Goal: Task Accomplishment & Management: Complete application form

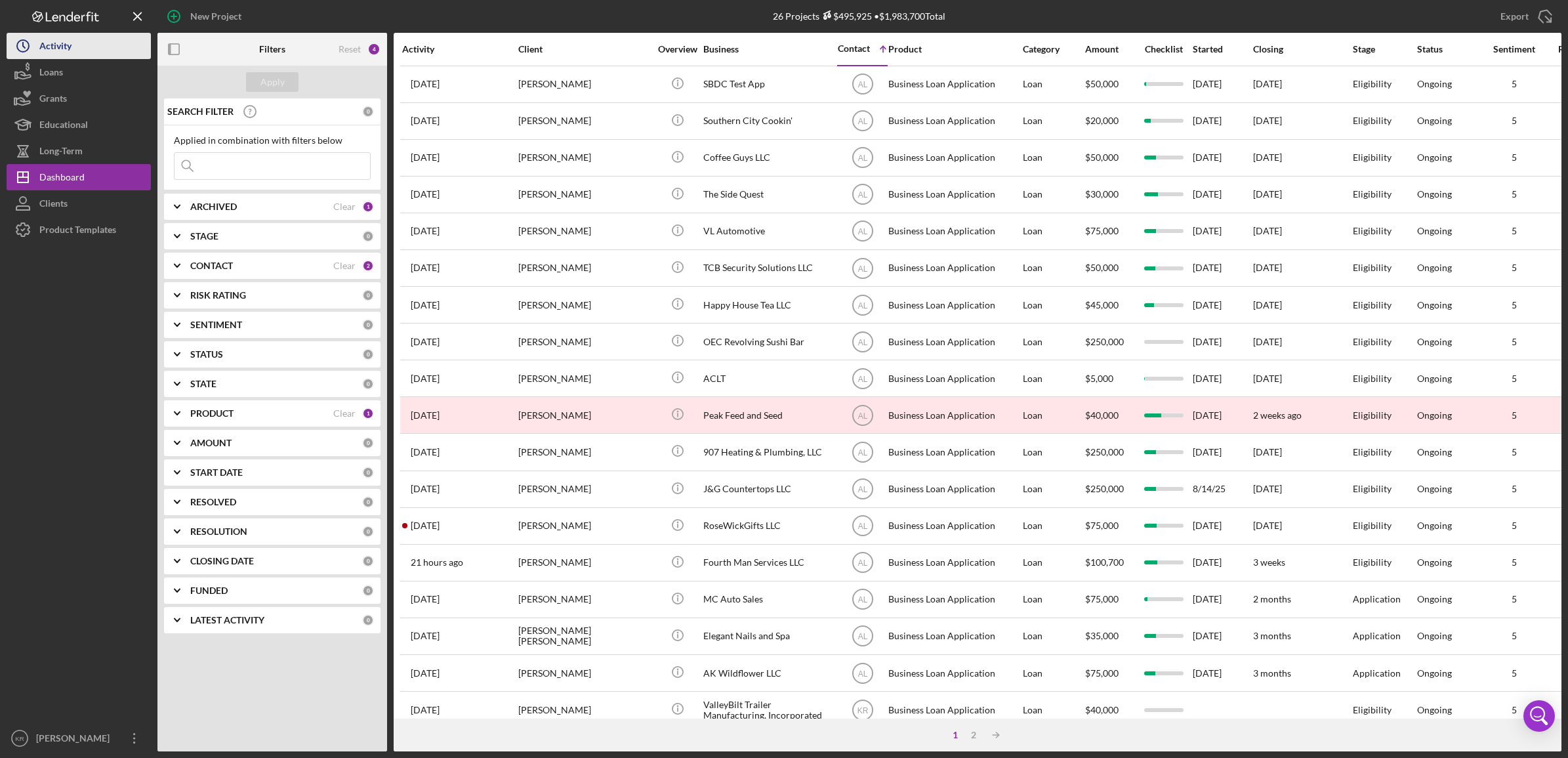
click at [51, 52] on div "Activity" at bounding box center [55, 47] width 32 height 30
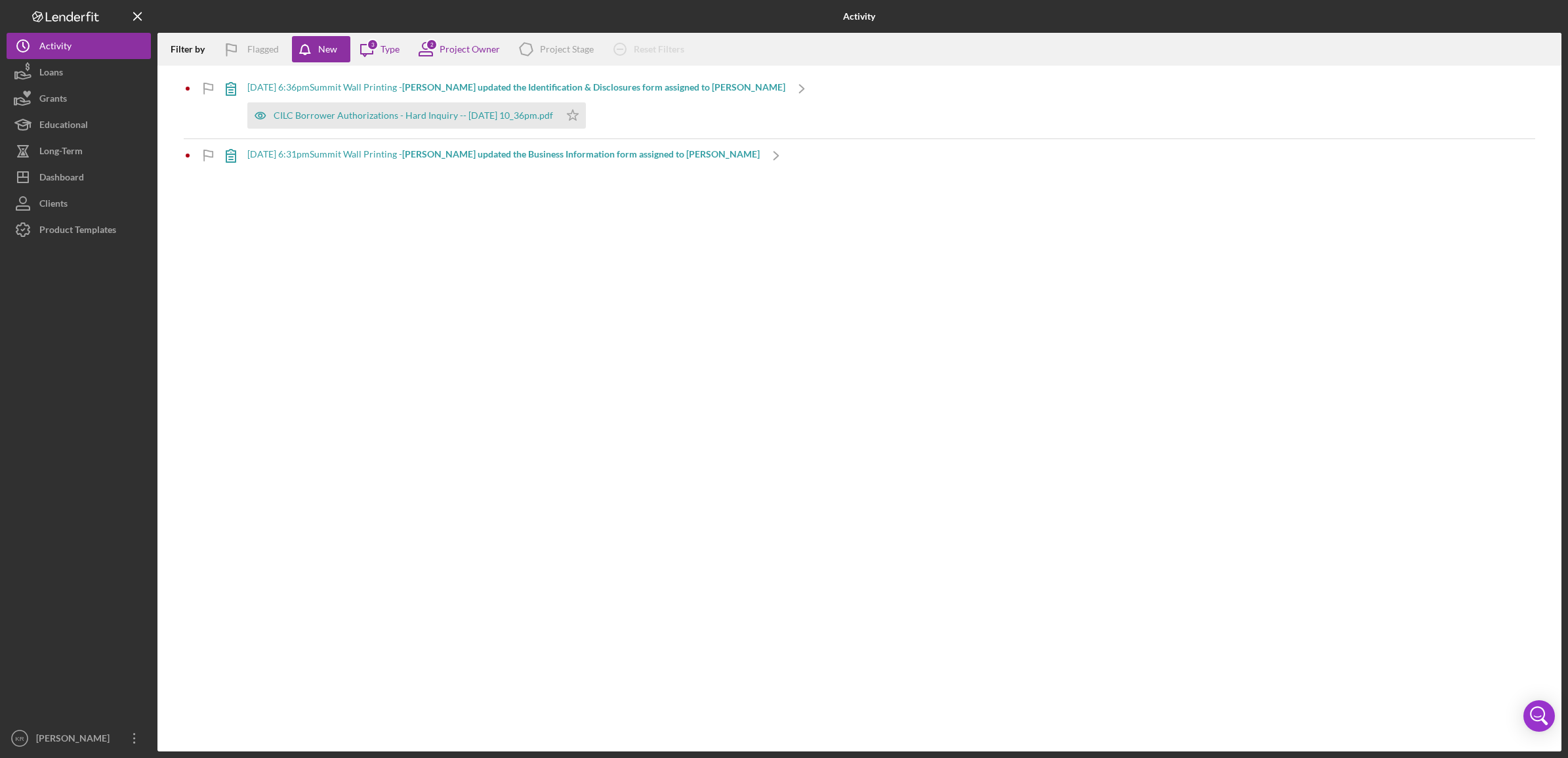
click at [484, 91] on b "[PERSON_NAME] updated the Identification & Disclosures form assigned to [PERSON…" at bounding box center [594, 87] width 384 height 11
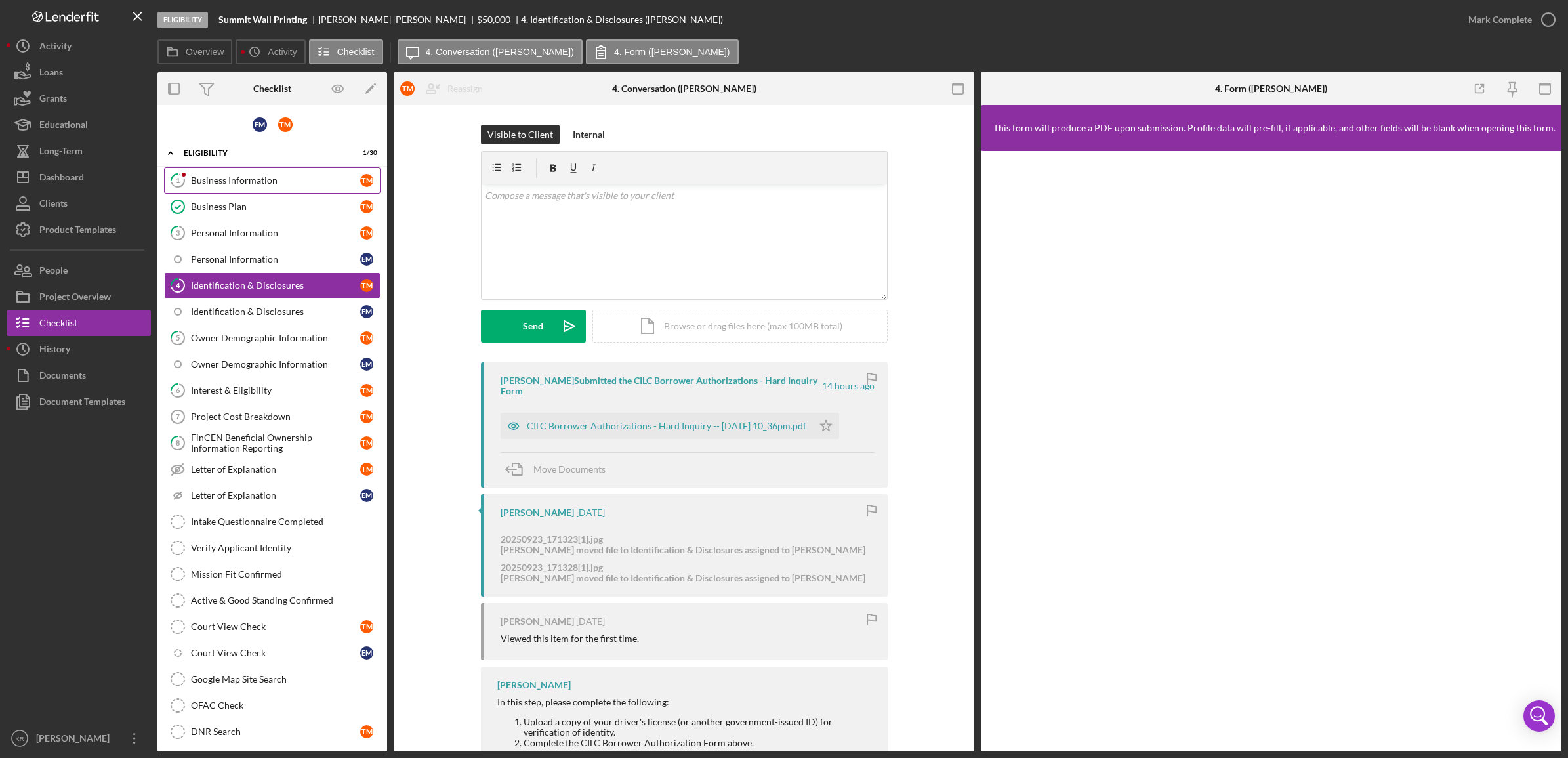
click at [250, 188] on link "1 Business Information T M" at bounding box center [272, 180] width 217 height 26
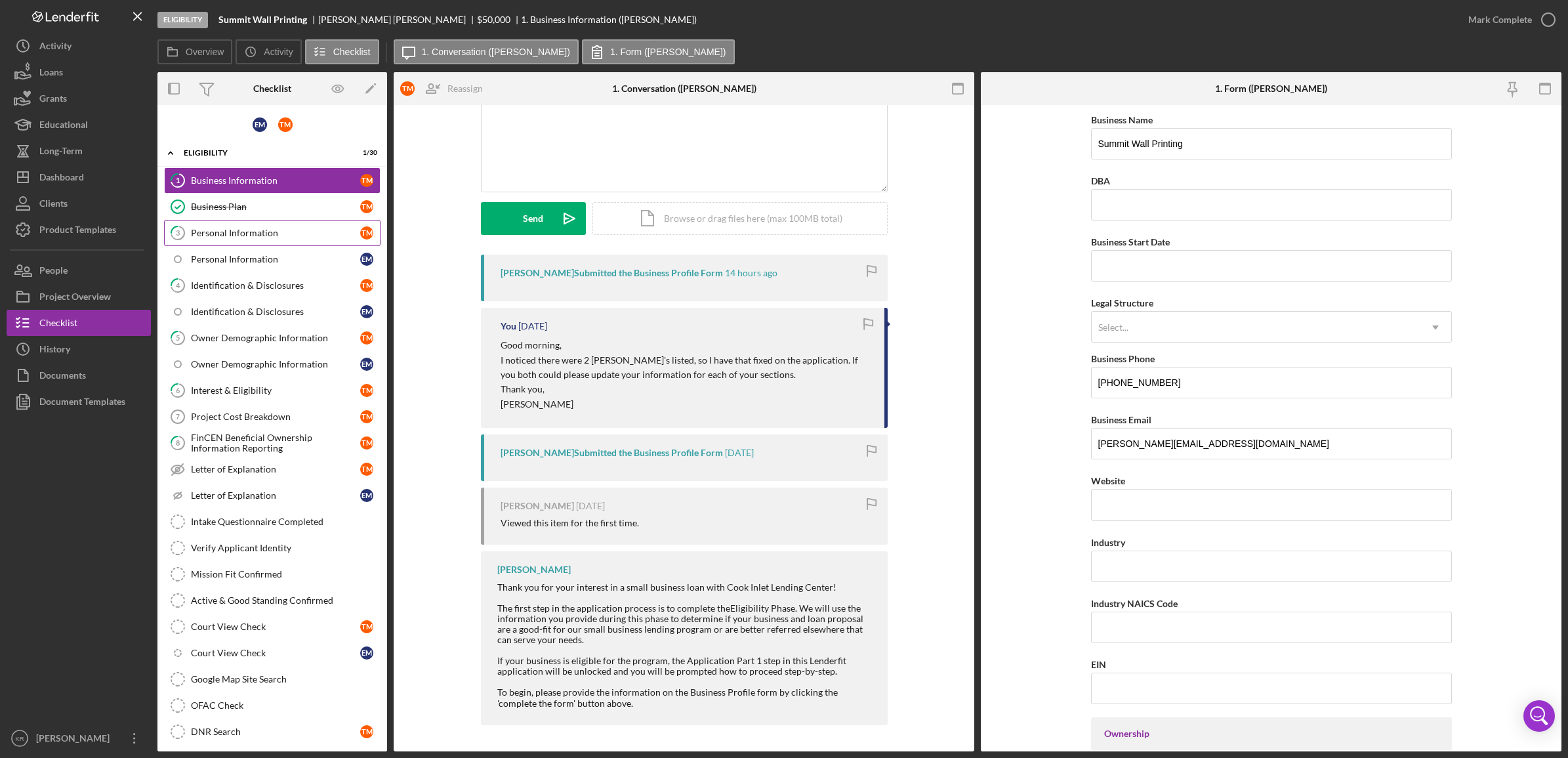
click at [247, 235] on div "Personal Information" at bounding box center [276, 233] width 169 height 10
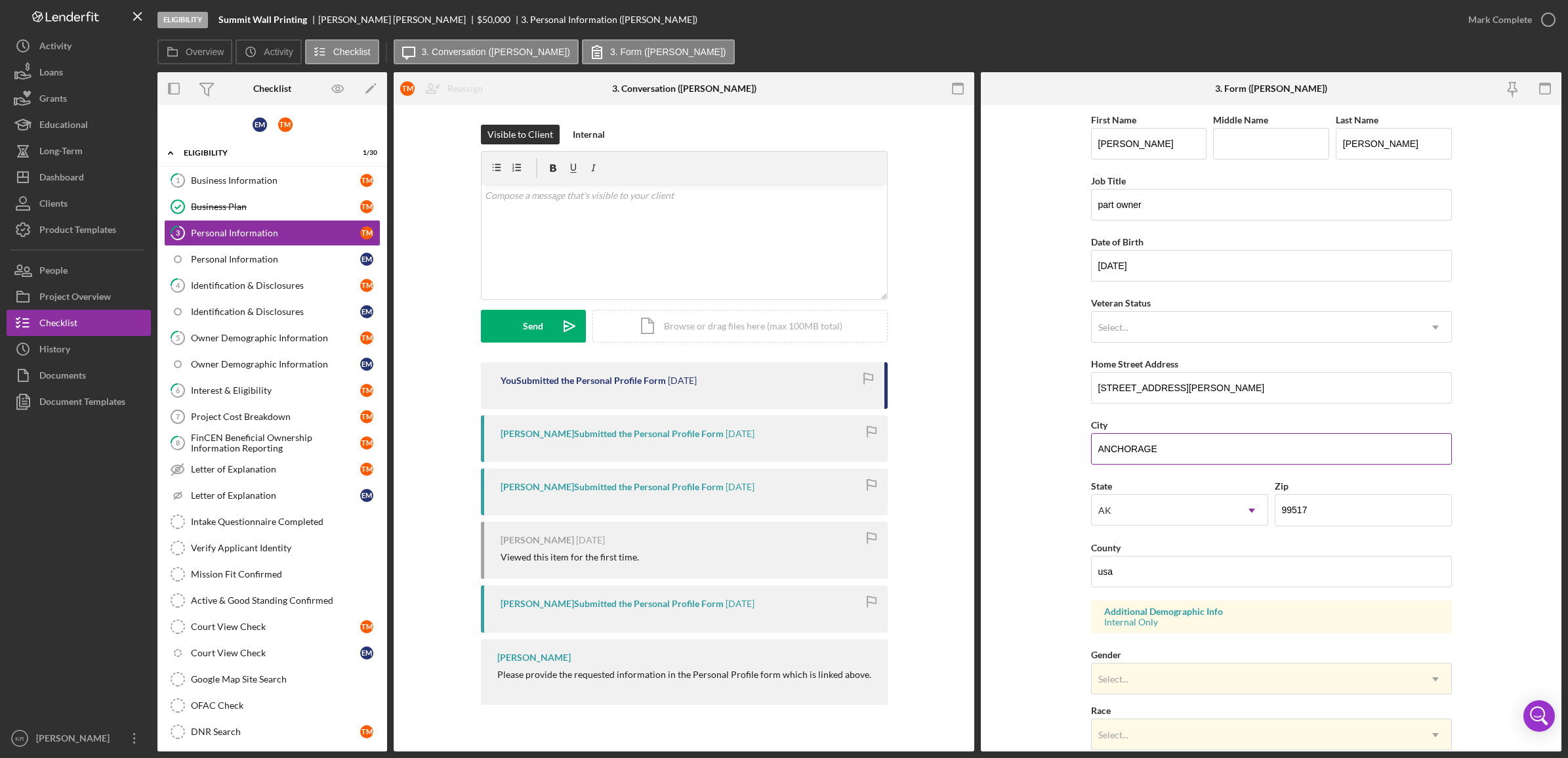
scroll to position [232, 0]
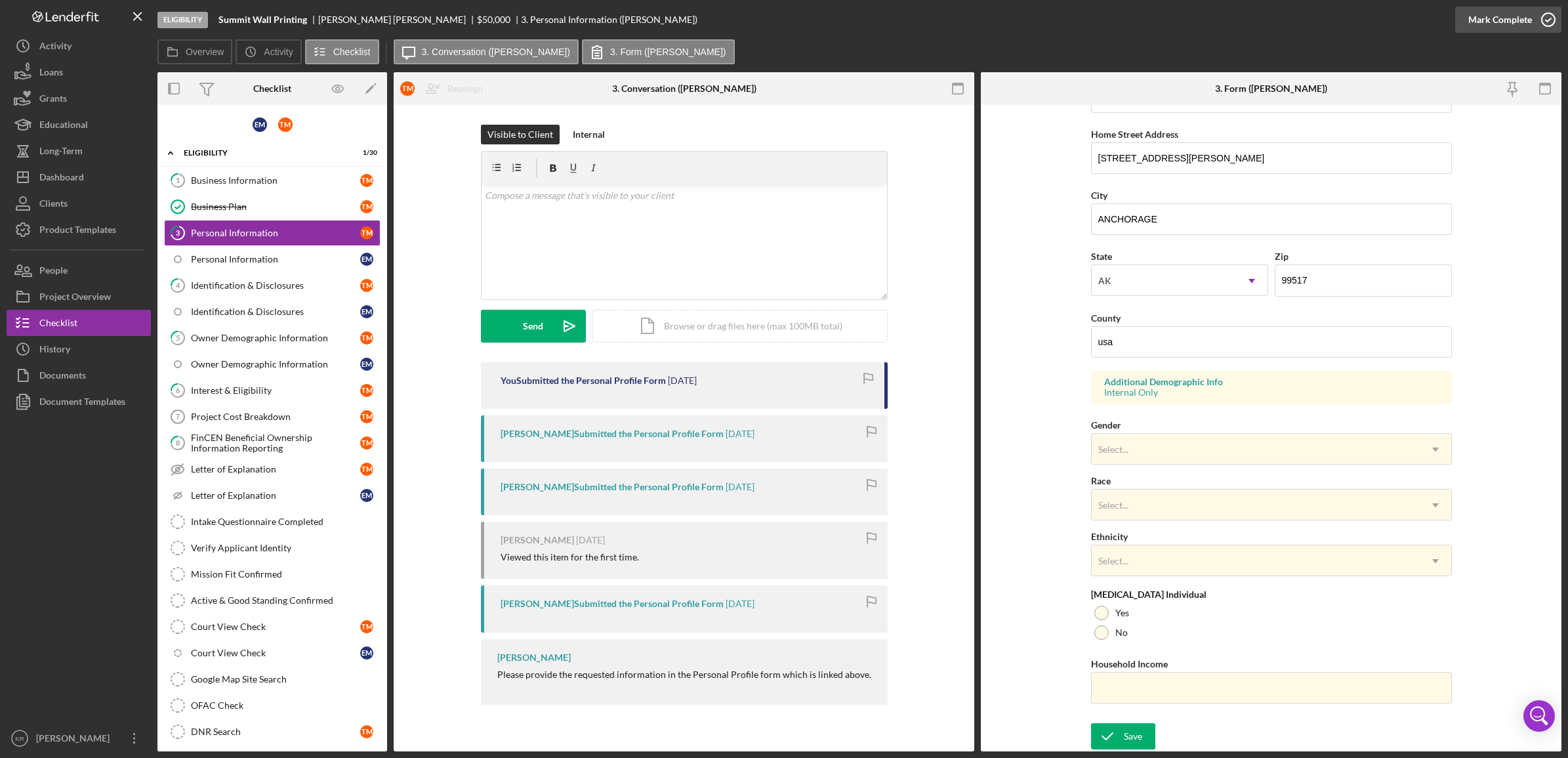
click at [1487, 28] on div "Mark Complete" at bounding box center [1500, 20] width 64 height 26
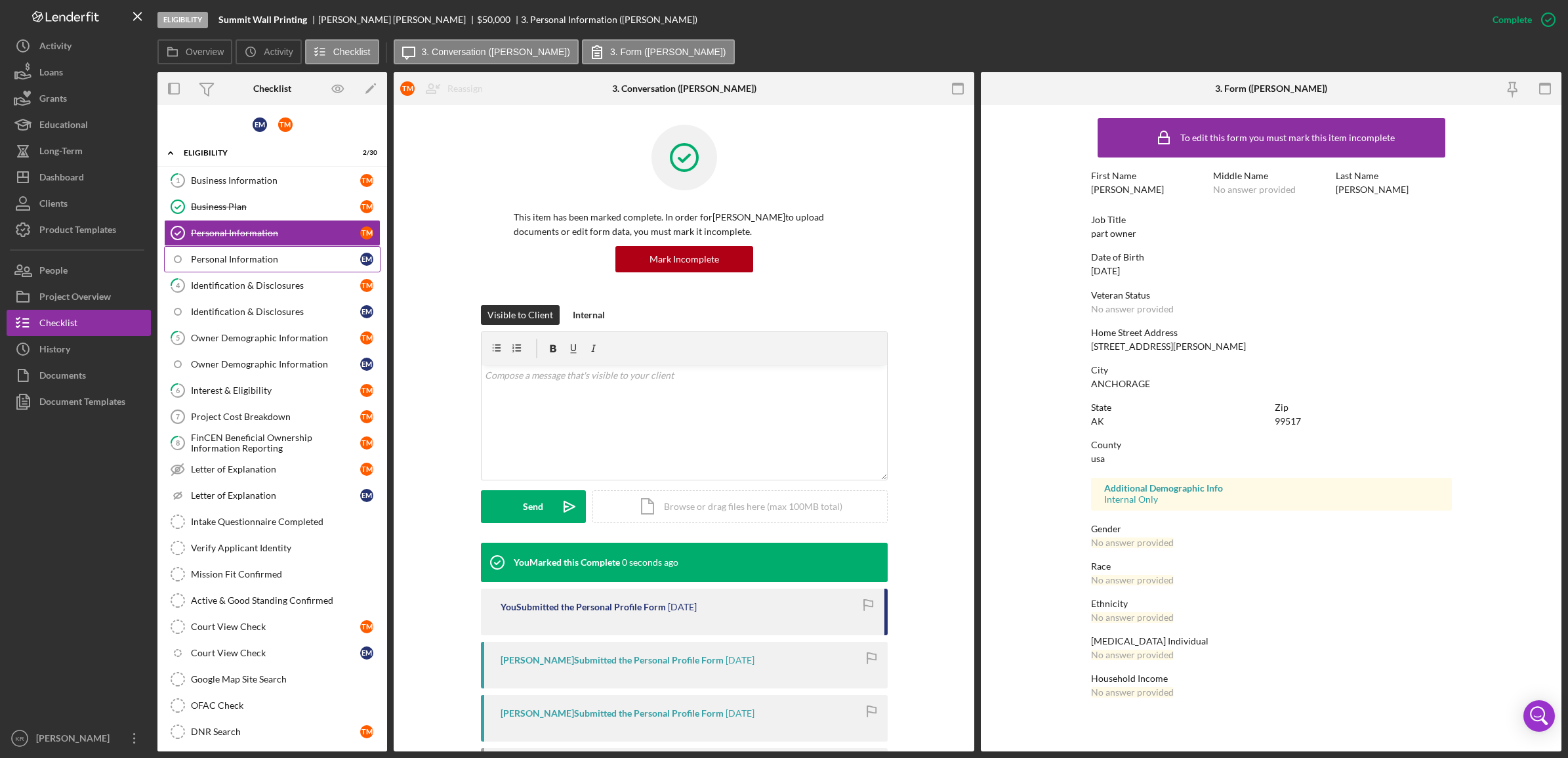
scroll to position [0, 0]
click at [223, 254] on div "Personal Information" at bounding box center [276, 259] width 169 height 10
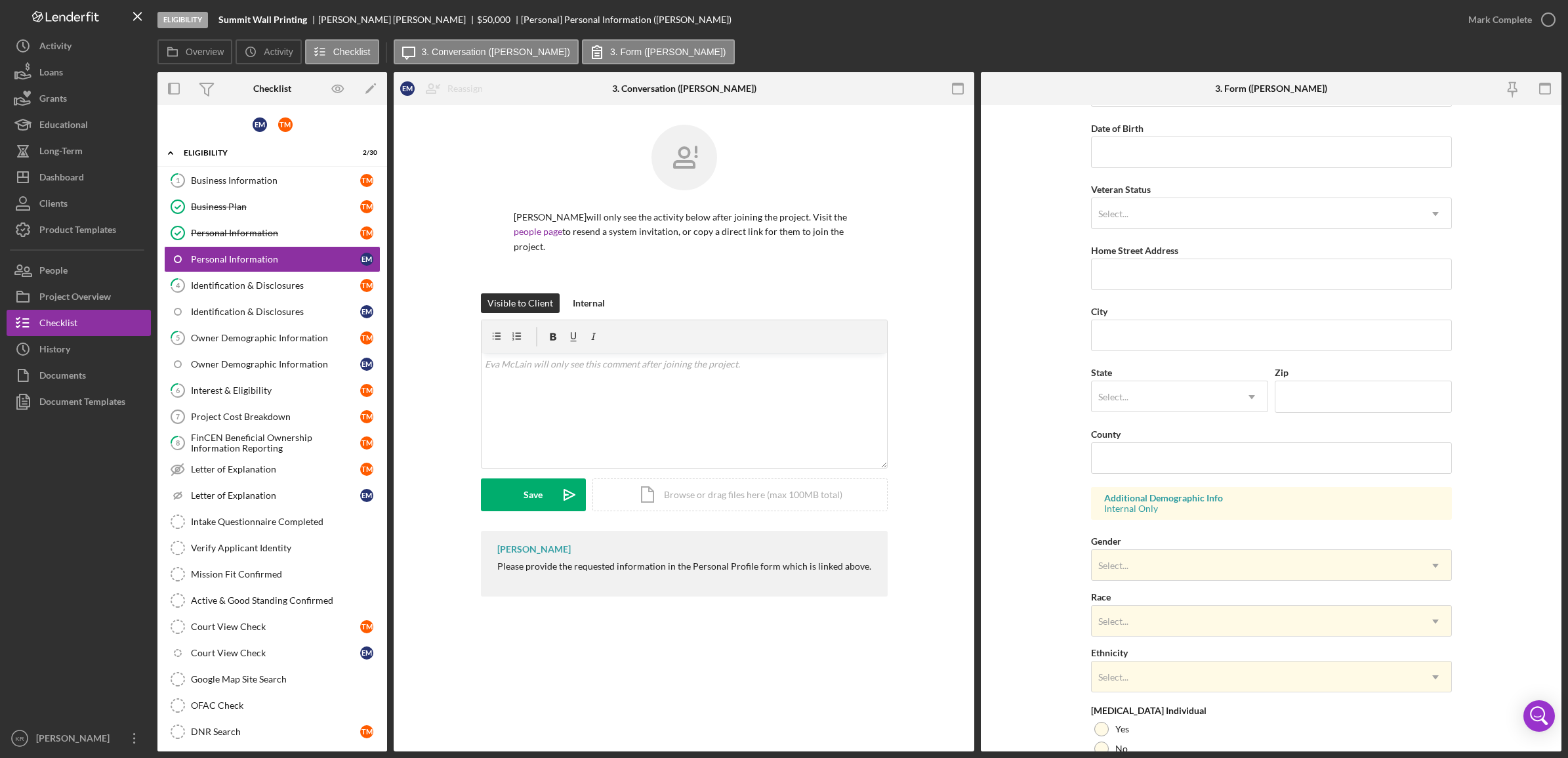
scroll to position [232, 0]
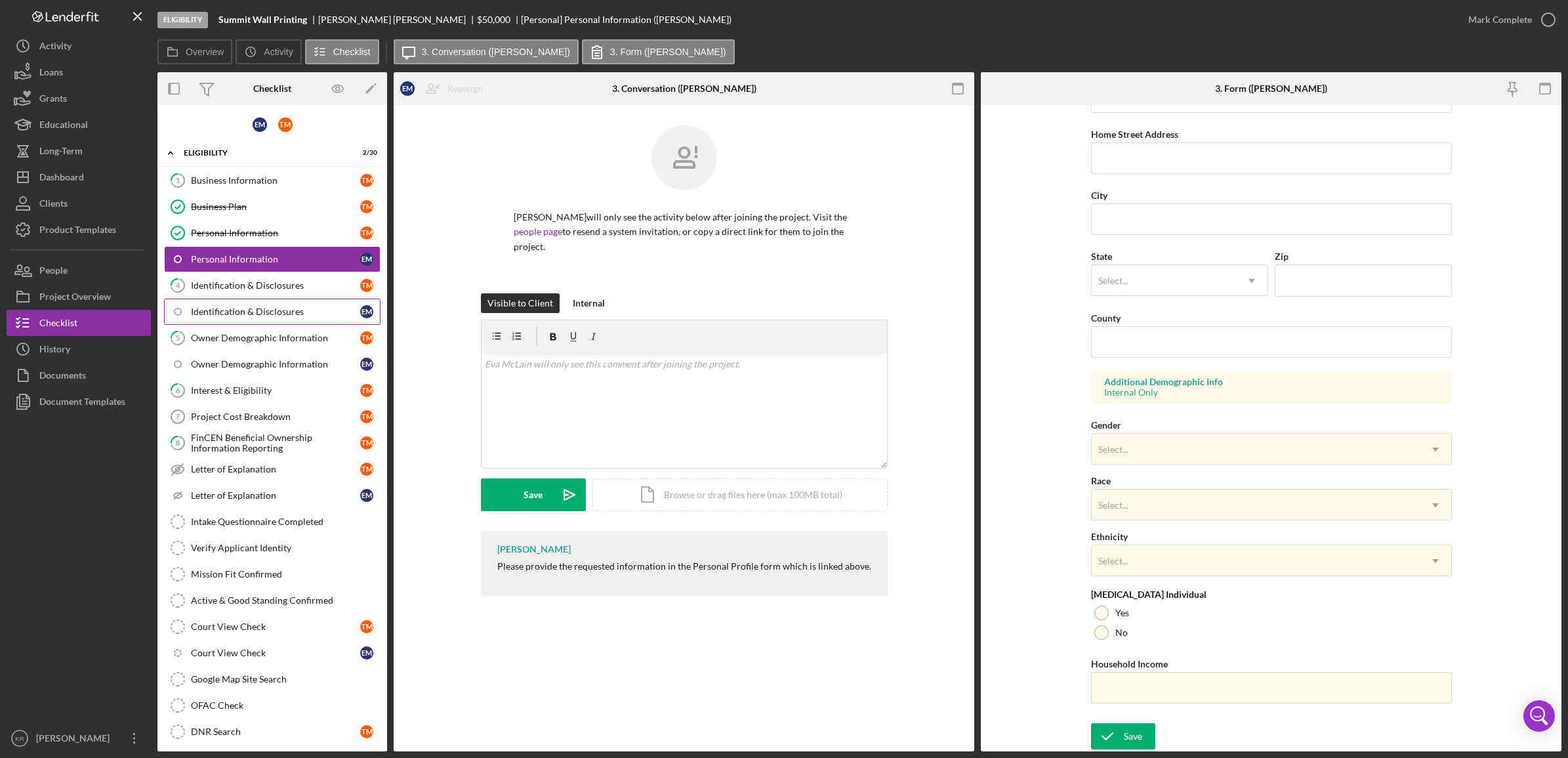
click at [236, 300] on link "Identification & Disclosures E M" at bounding box center [272, 312] width 217 height 26
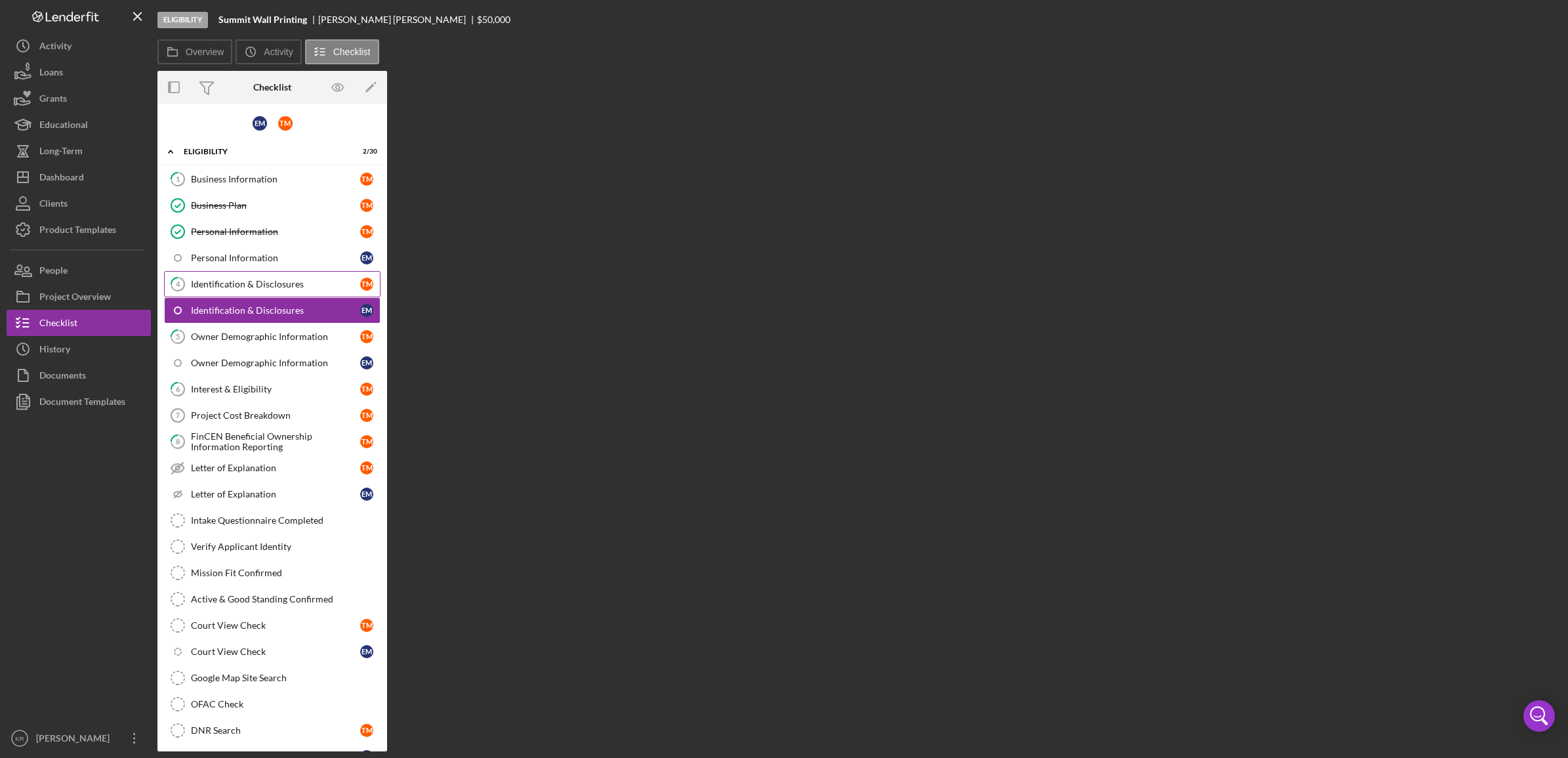
click at [236, 283] on div "Identification & Disclosures" at bounding box center [276, 284] width 169 height 10
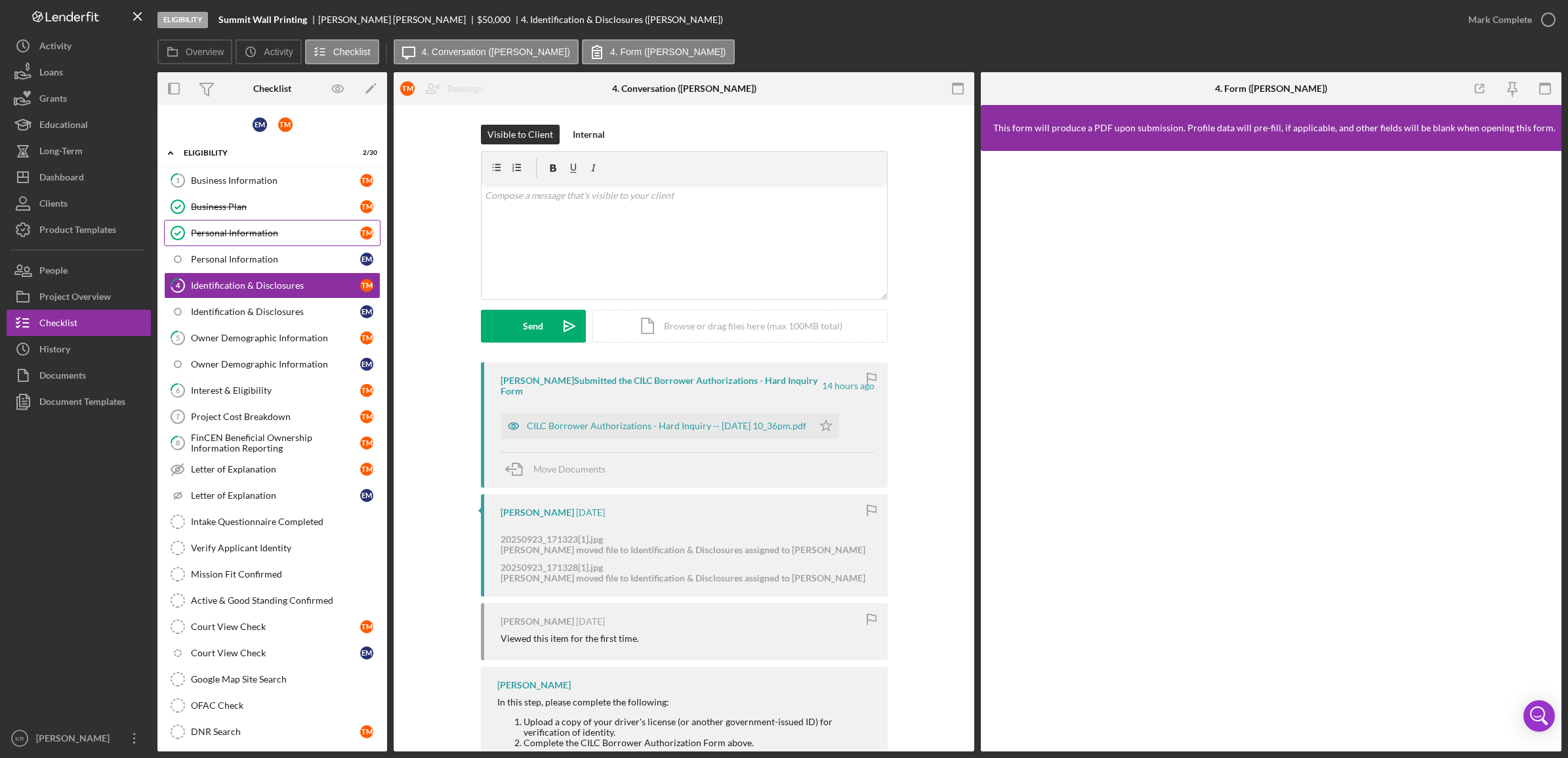
click at [222, 228] on div "Personal Information" at bounding box center [276, 233] width 169 height 10
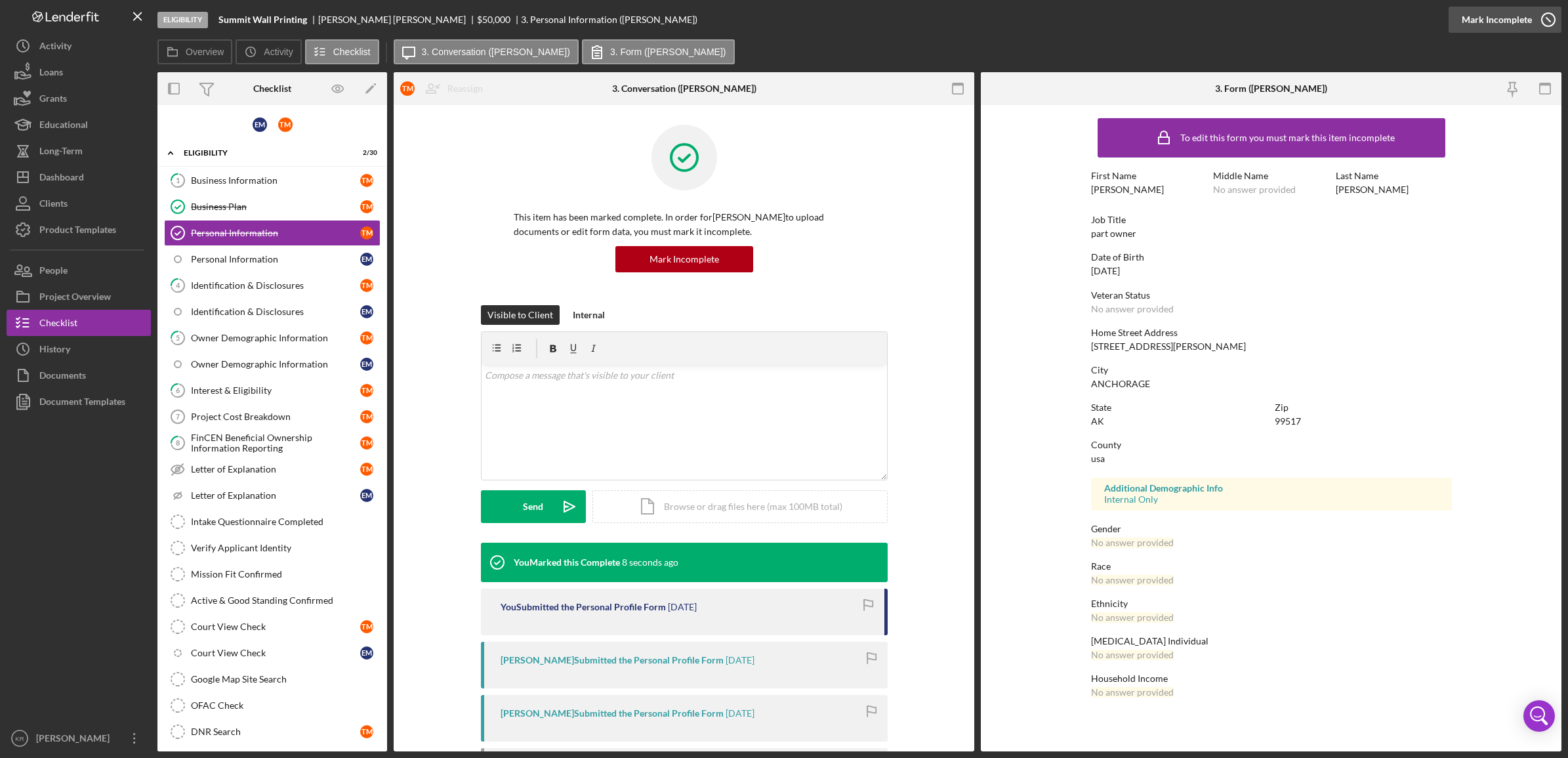
click at [1514, 14] on div "Mark Incomplete" at bounding box center [1498, 20] width 70 height 26
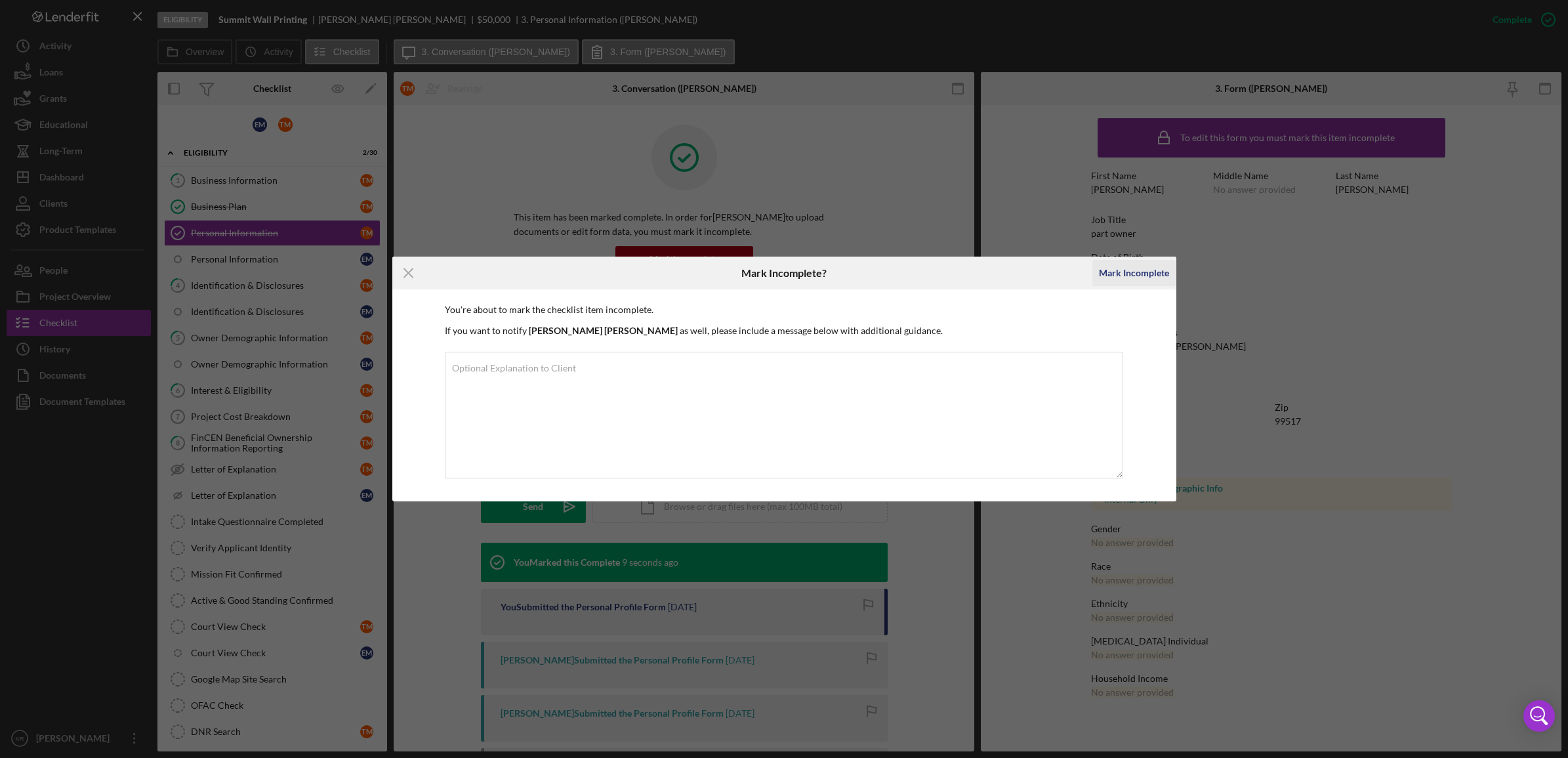
click at [1142, 270] on div "Mark Incomplete" at bounding box center [1134, 273] width 70 height 26
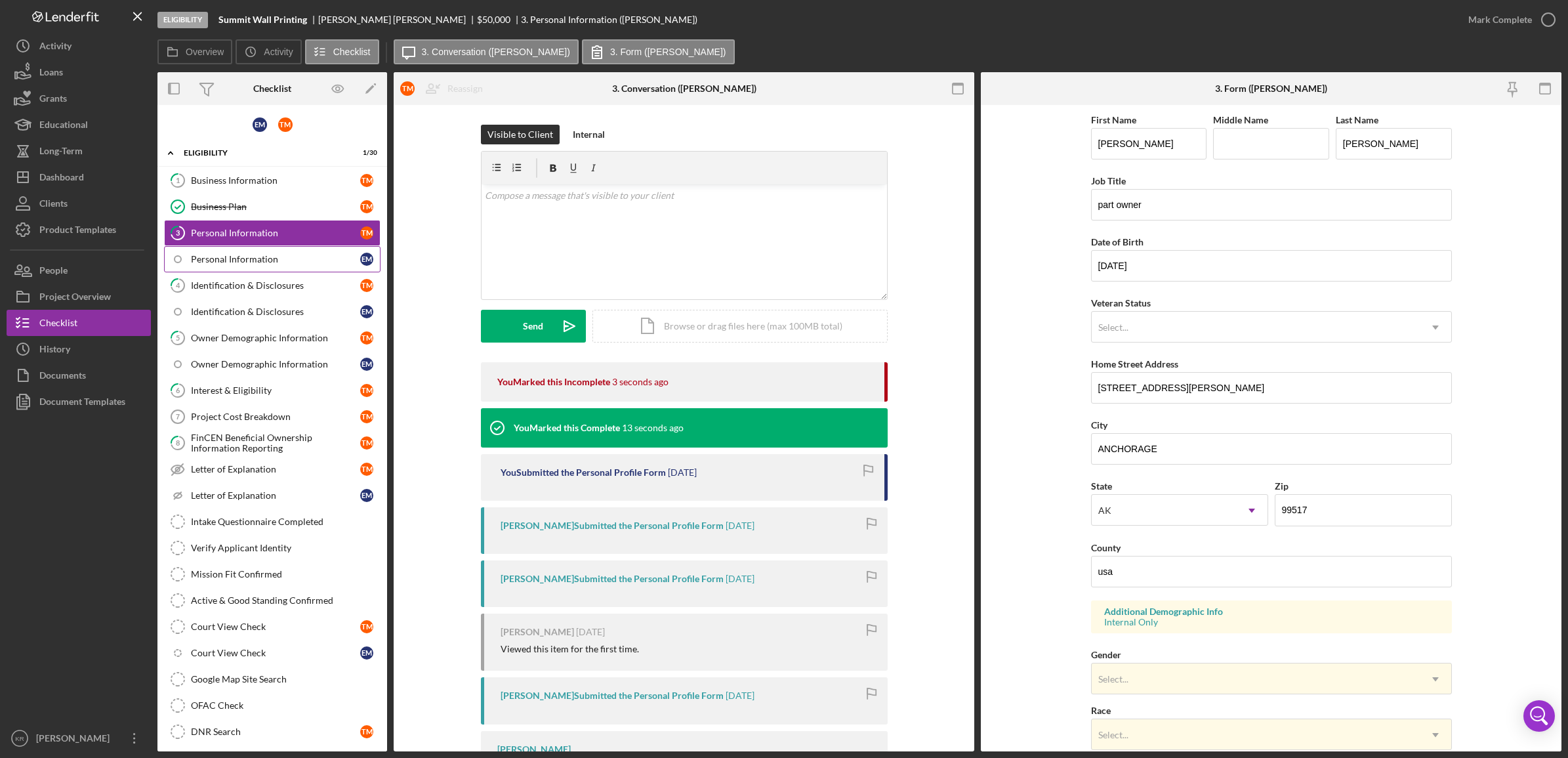
click at [266, 269] on link "Personal Information E M" at bounding box center [272, 259] width 217 height 26
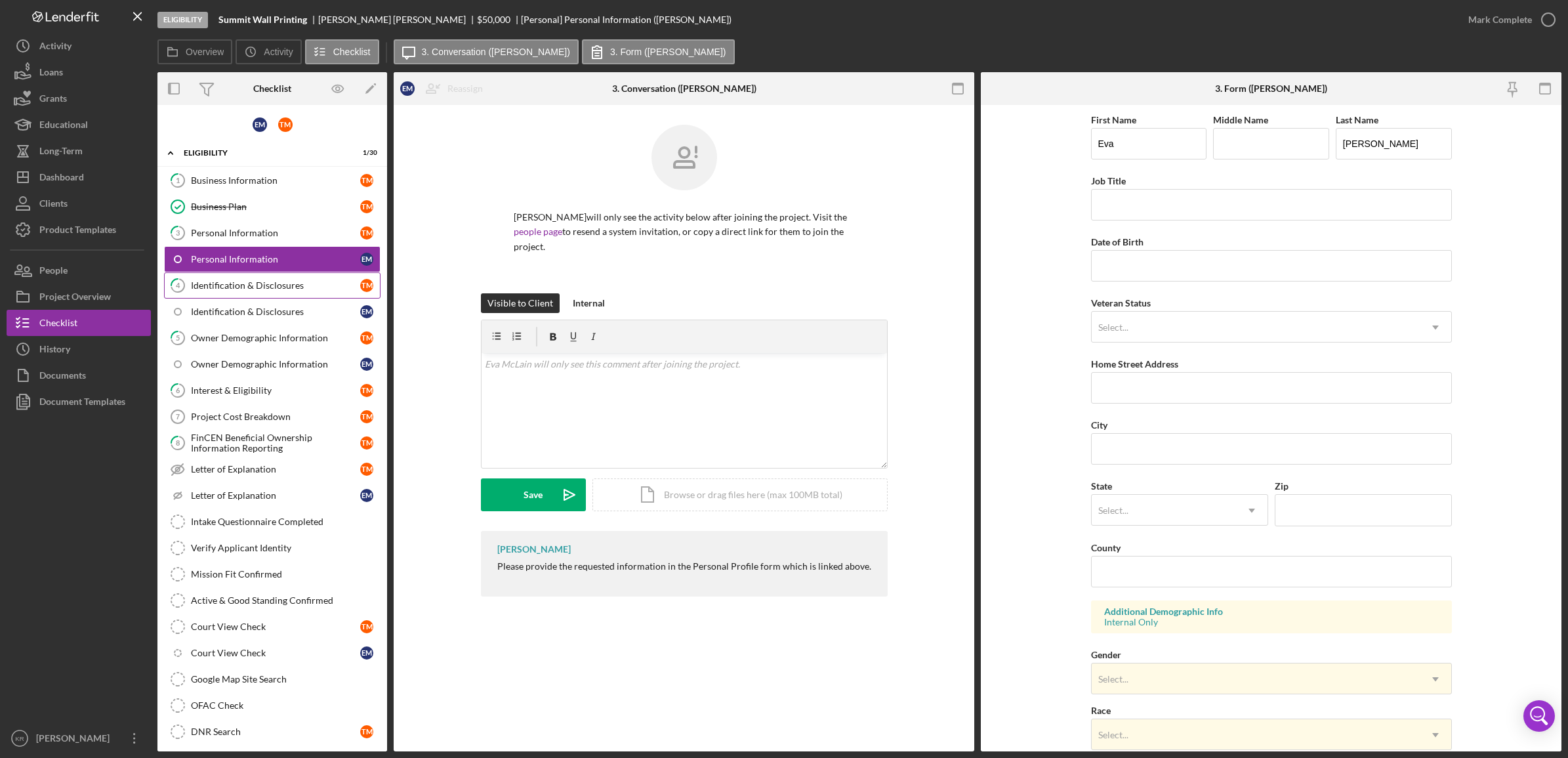
click at [256, 286] on div "Identification & Disclosures" at bounding box center [276, 285] width 169 height 10
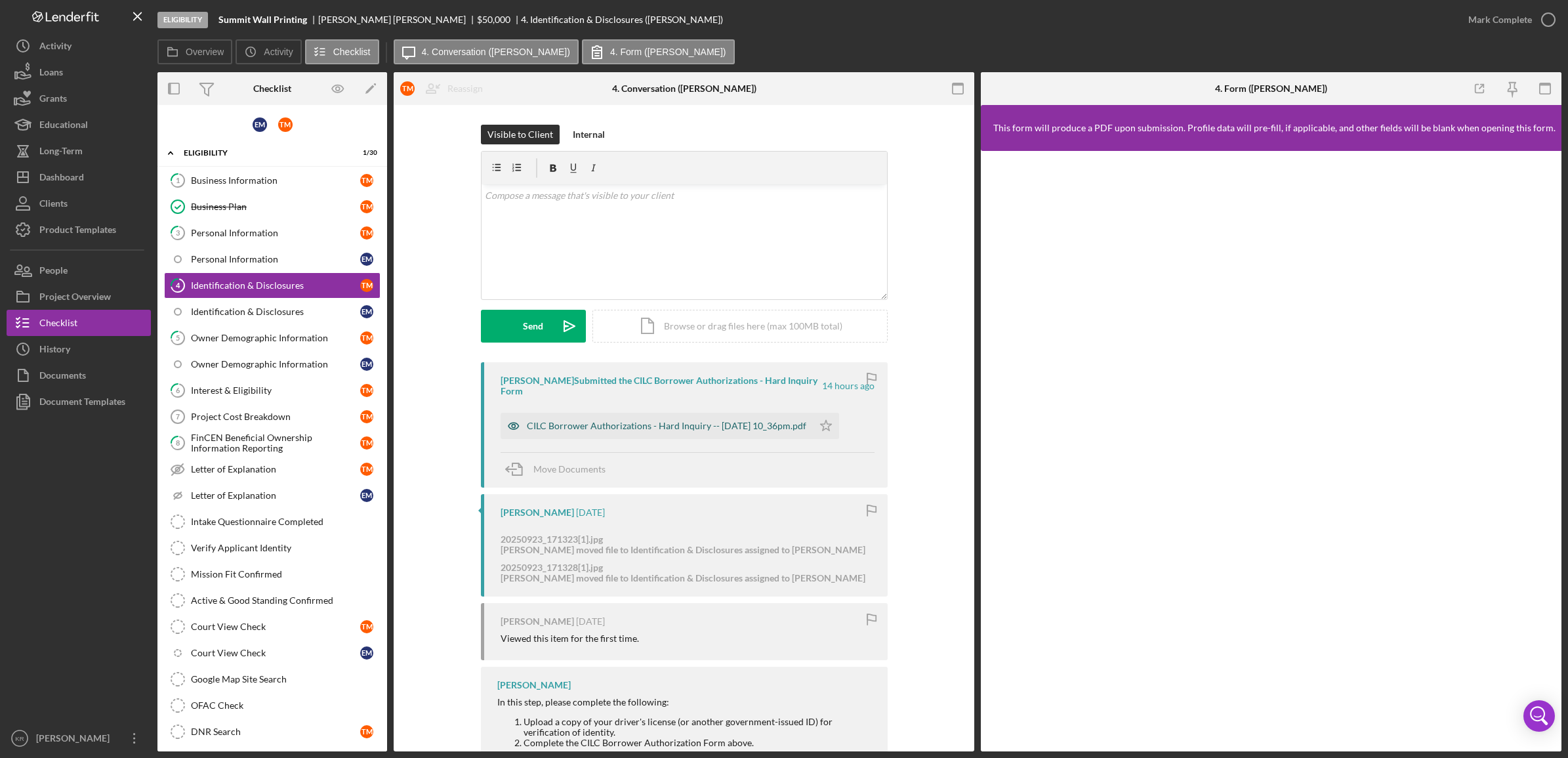
click at [630, 425] on div "CILC Borrower Authorizations - Hard Inquiry -- [DATE] 10_36pm.pdf" at bounding box center [667, 426] width 280 height 10
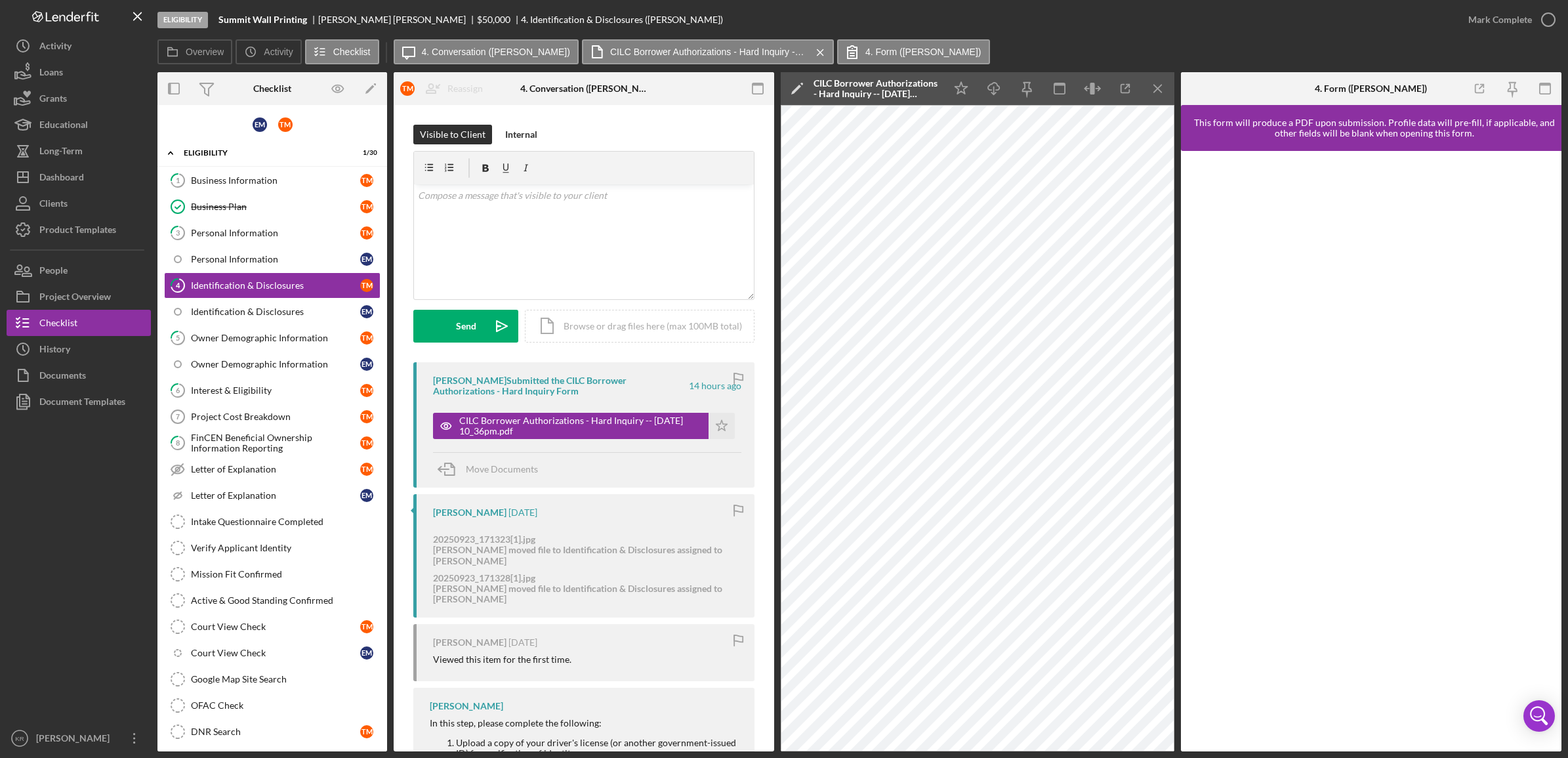
scroll to position [328, 0]
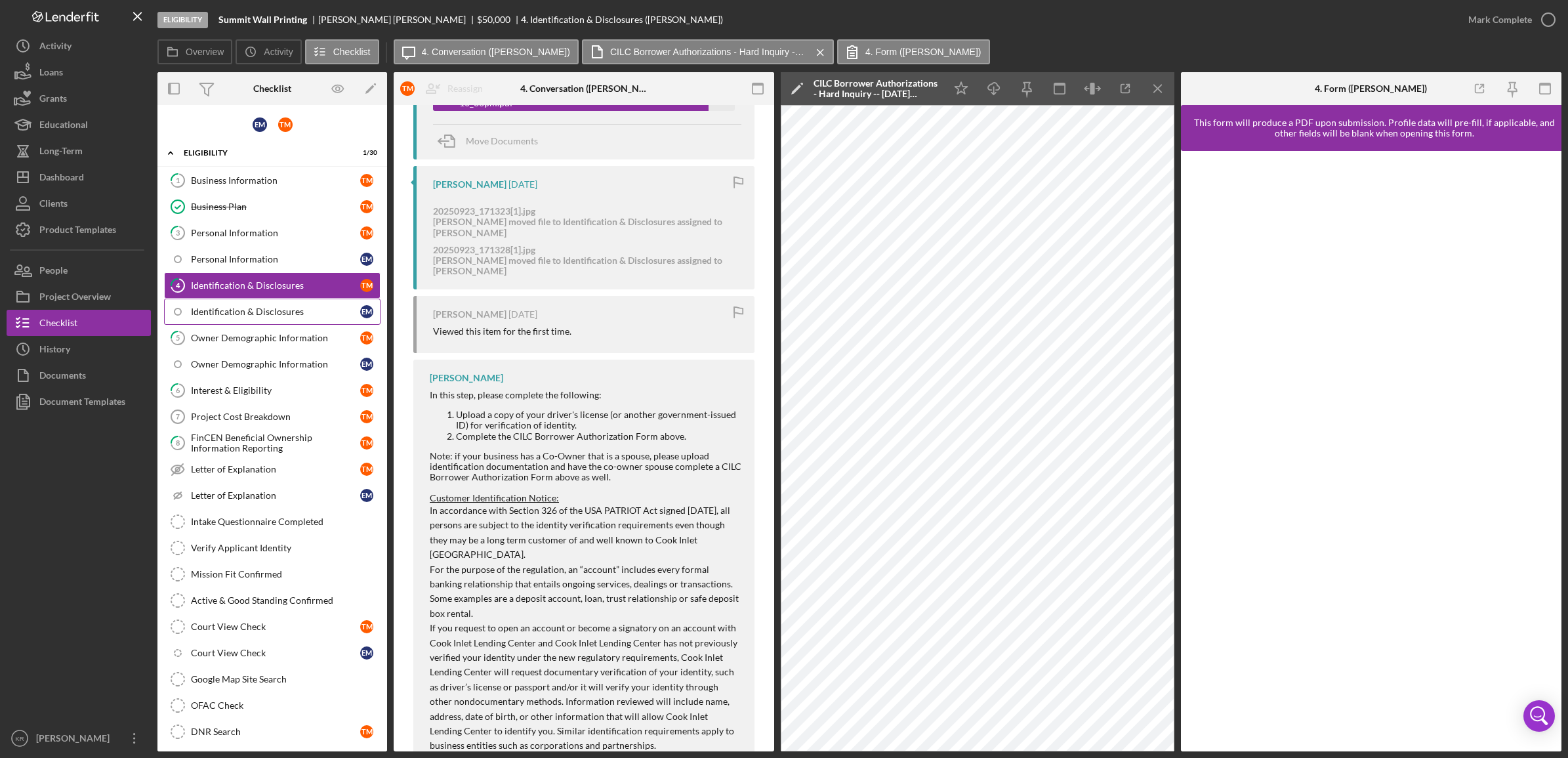
click at [266, 320] on link "Identification & Disclosures E M" at bounding box center [272, 312] width 217 height 26
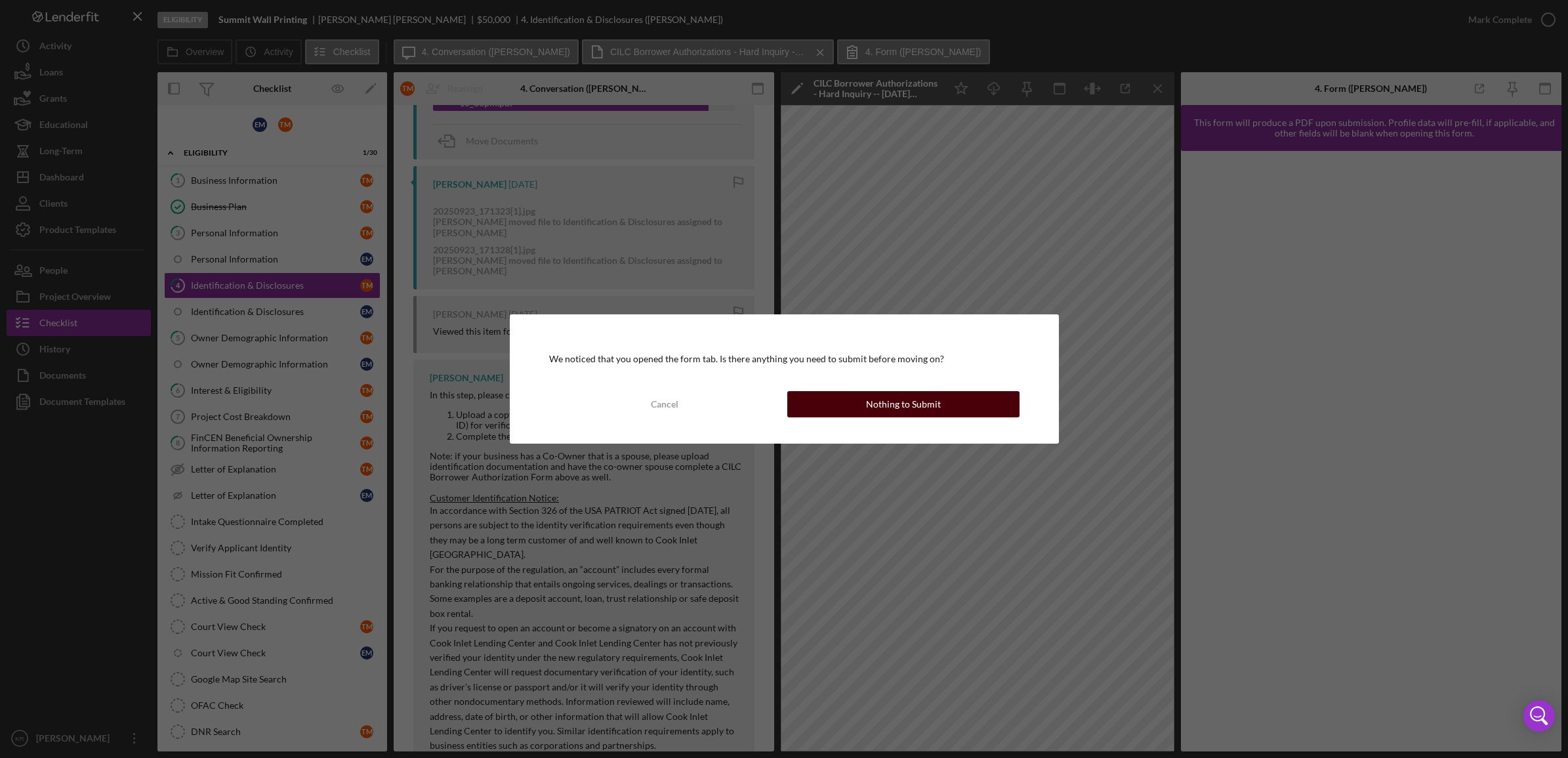
click at [880, 402] on div "Nothing to Submit" at bounding box center [903, 404] width 75 height 26
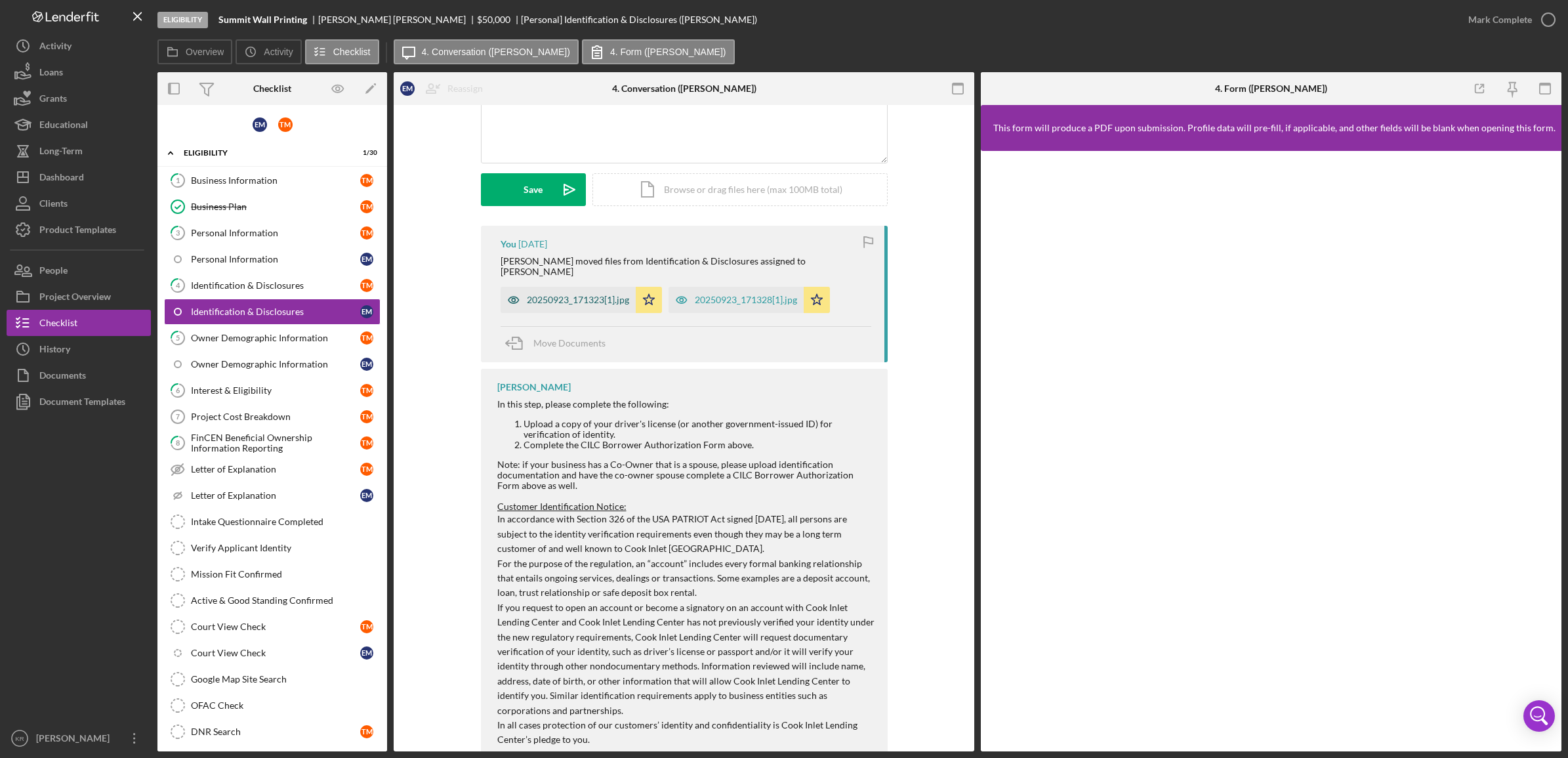
click at [533, 295] on div "20250923_171323[1].jpg" at bounding box center [578, 300] width 102 height 10
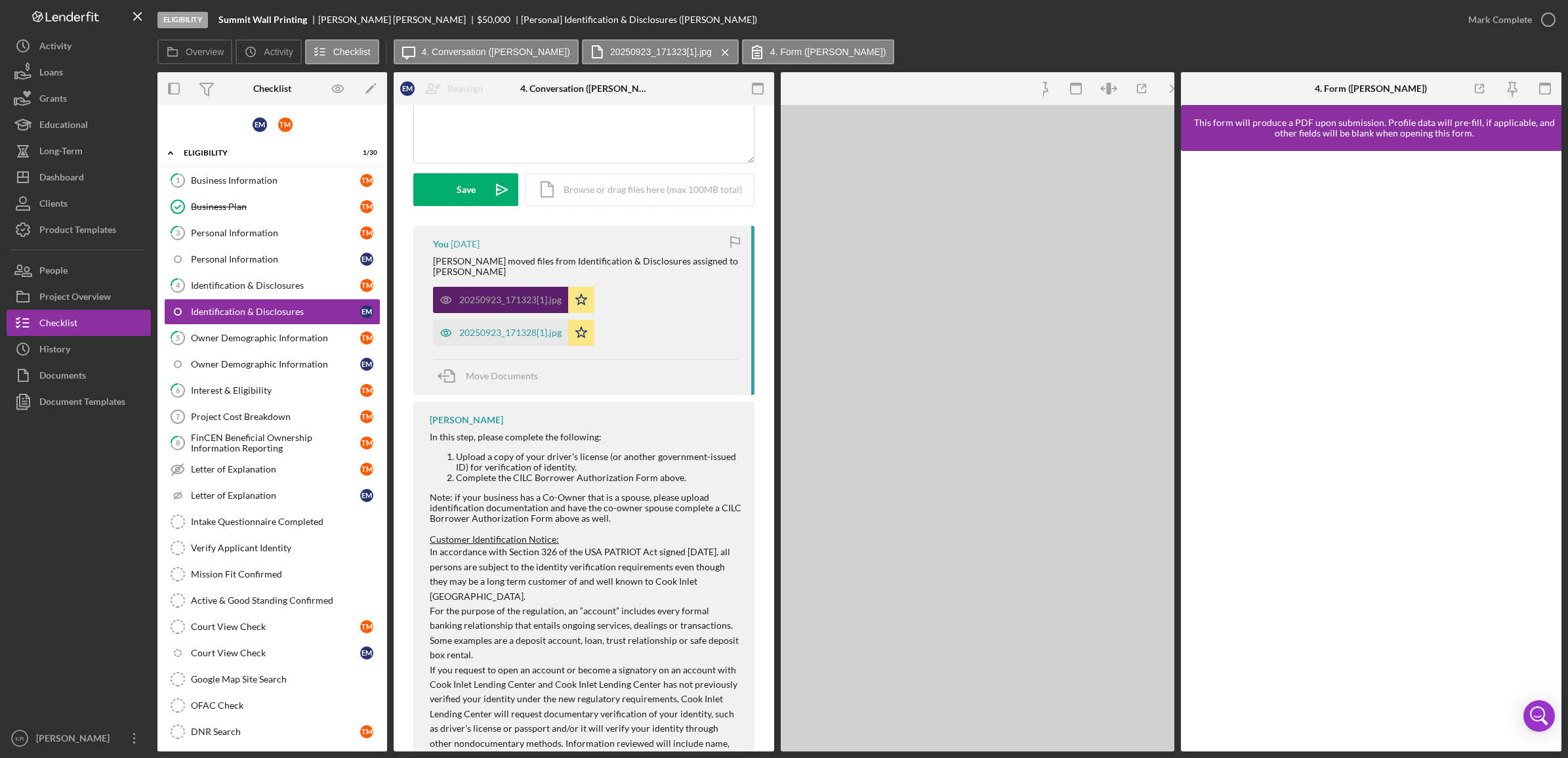
scroll to position [320, 0]
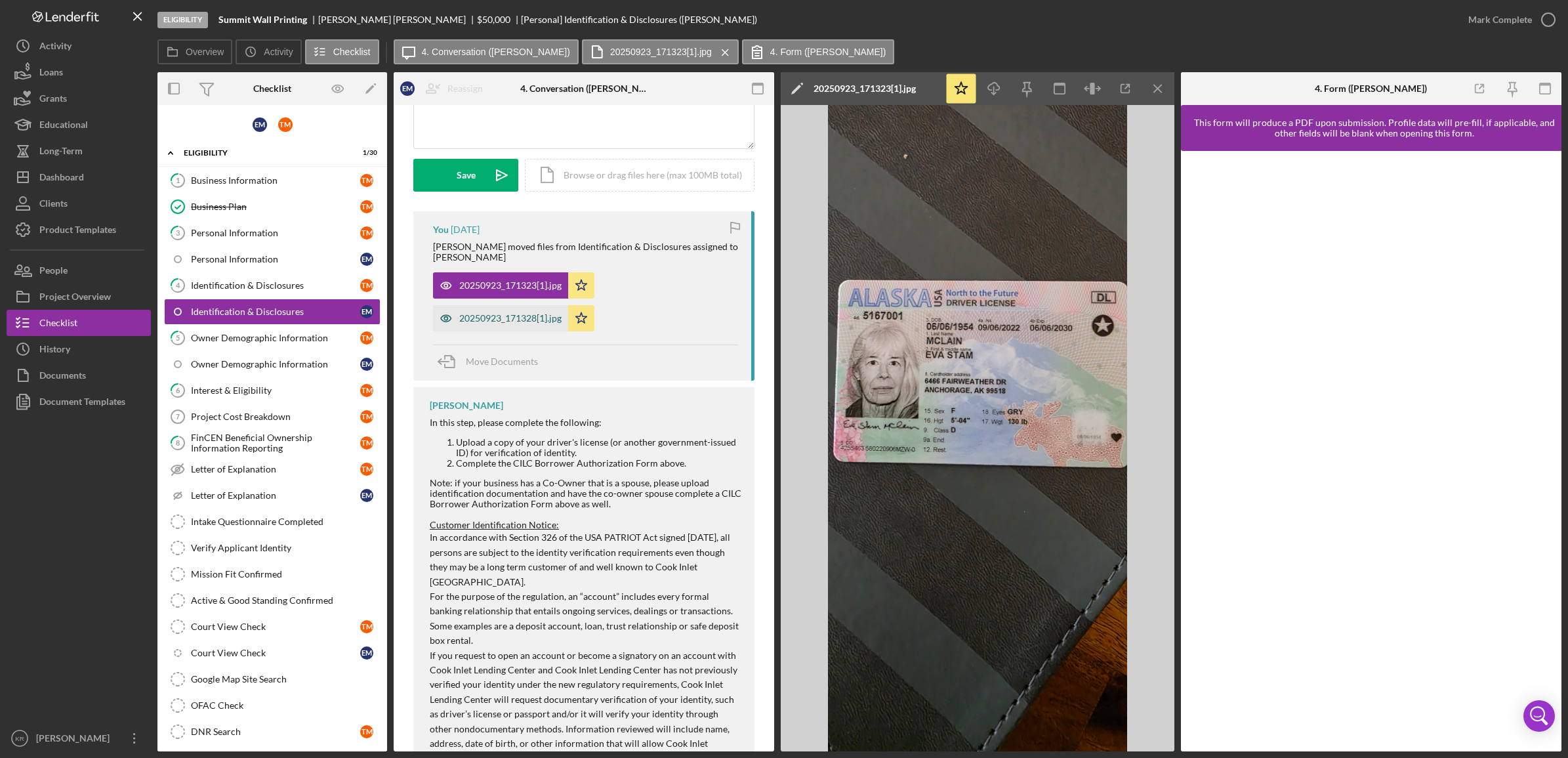
click at [495, 325] on div "20250923_171328[1].jpg" at bounding box center [500, 318] width 135 height 26
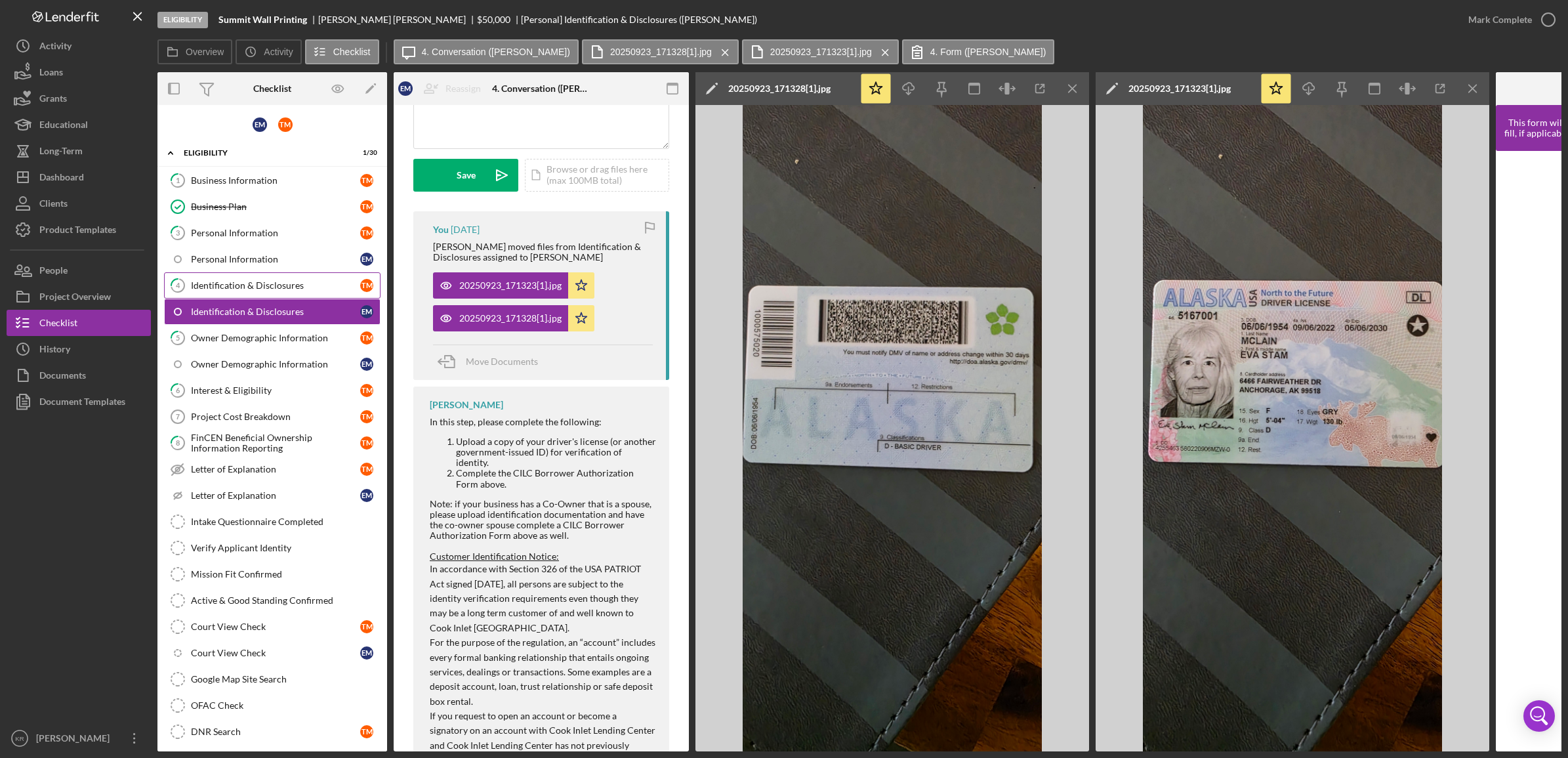
click at [282, 284] on div "Identification & Disclosures" at bounding box center [276, 285] width 169 height 10
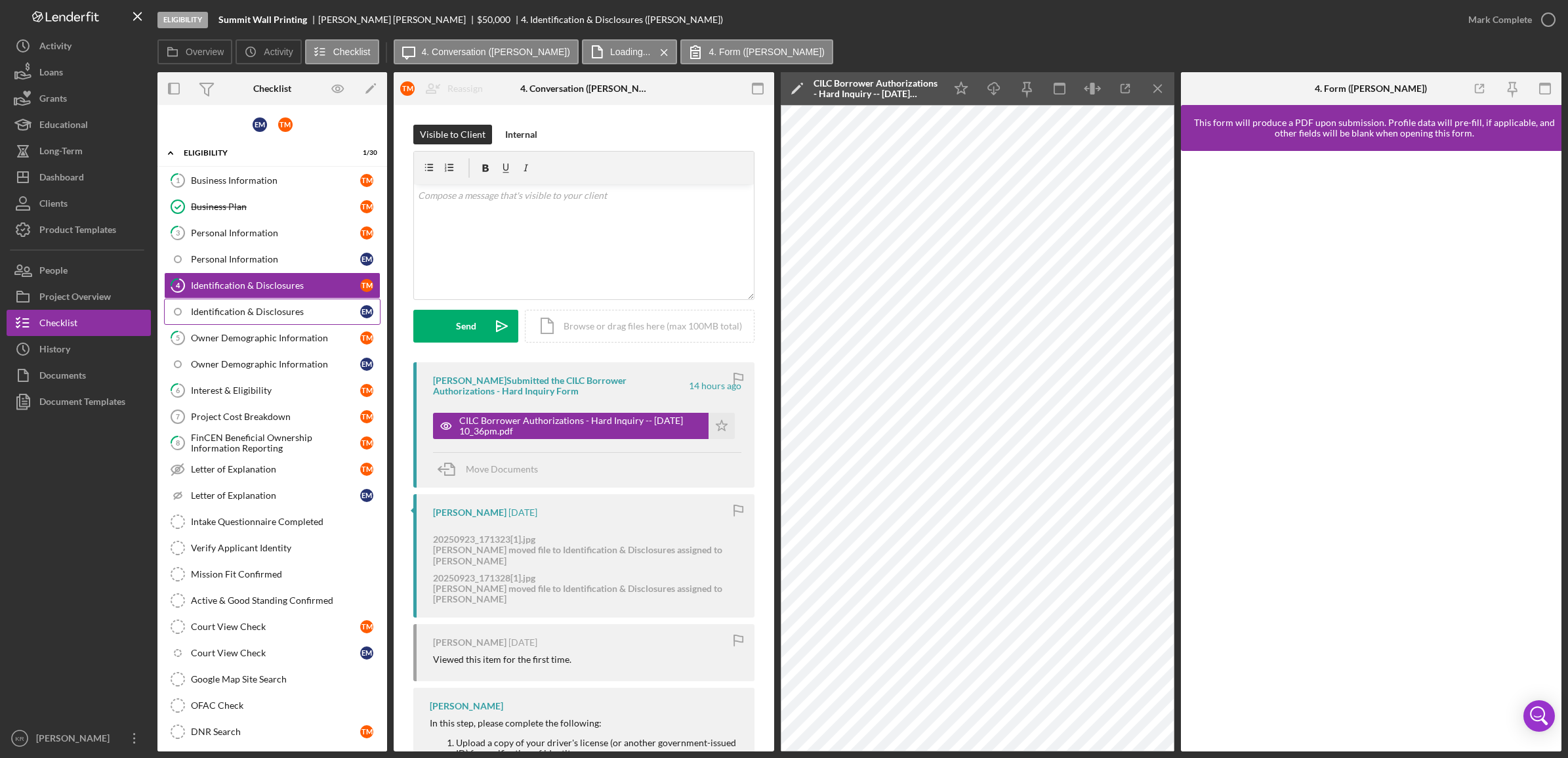
click at [239, 321] on link "Identification & Disclosures E M" at bounding box center [272, 312] width 217 height 26
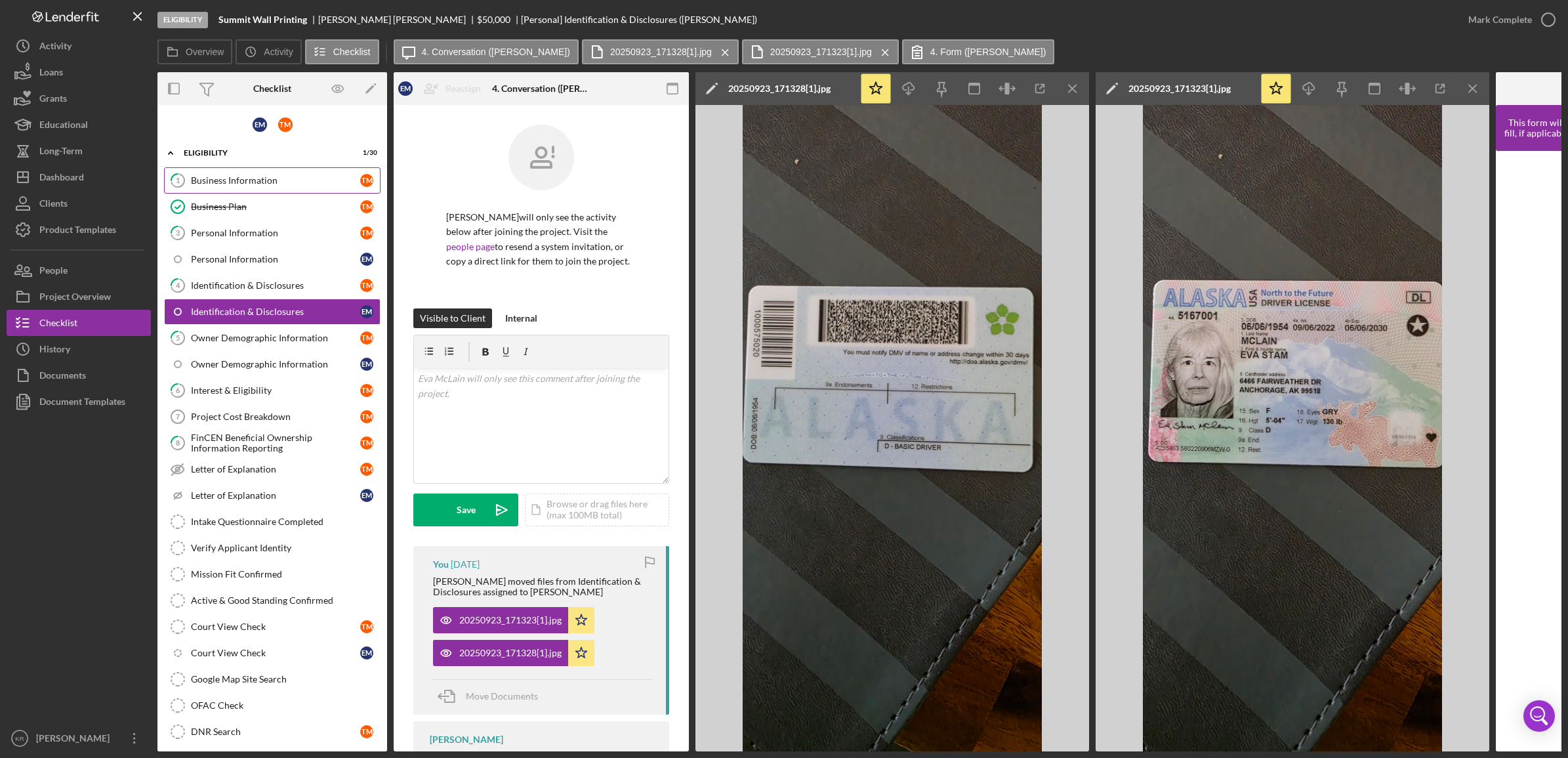
click at [273, 191] on link "1 Business Information T M" at bounding box center [272, 180] width 217 height 26
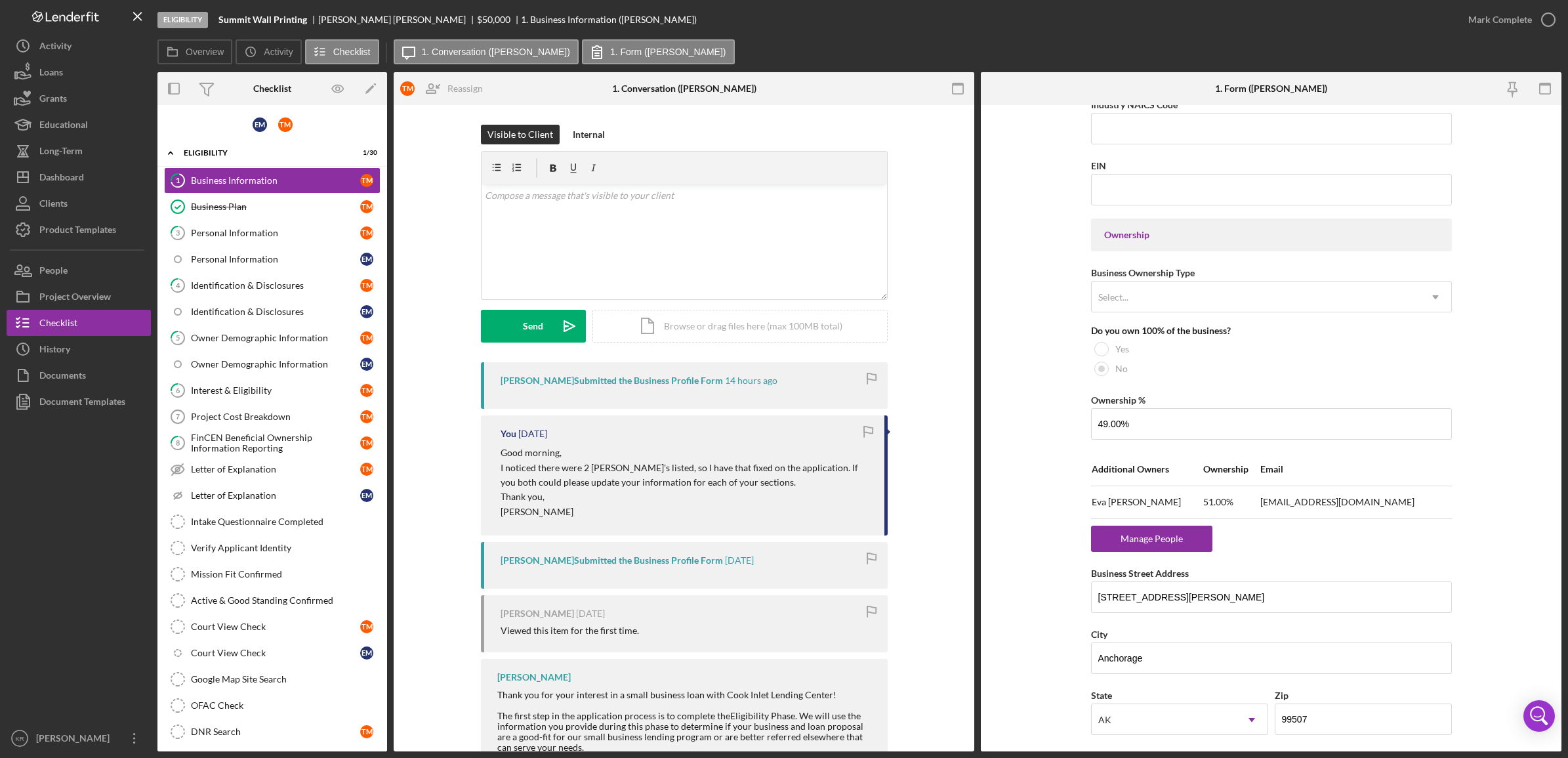
scroll to position [574, 0]
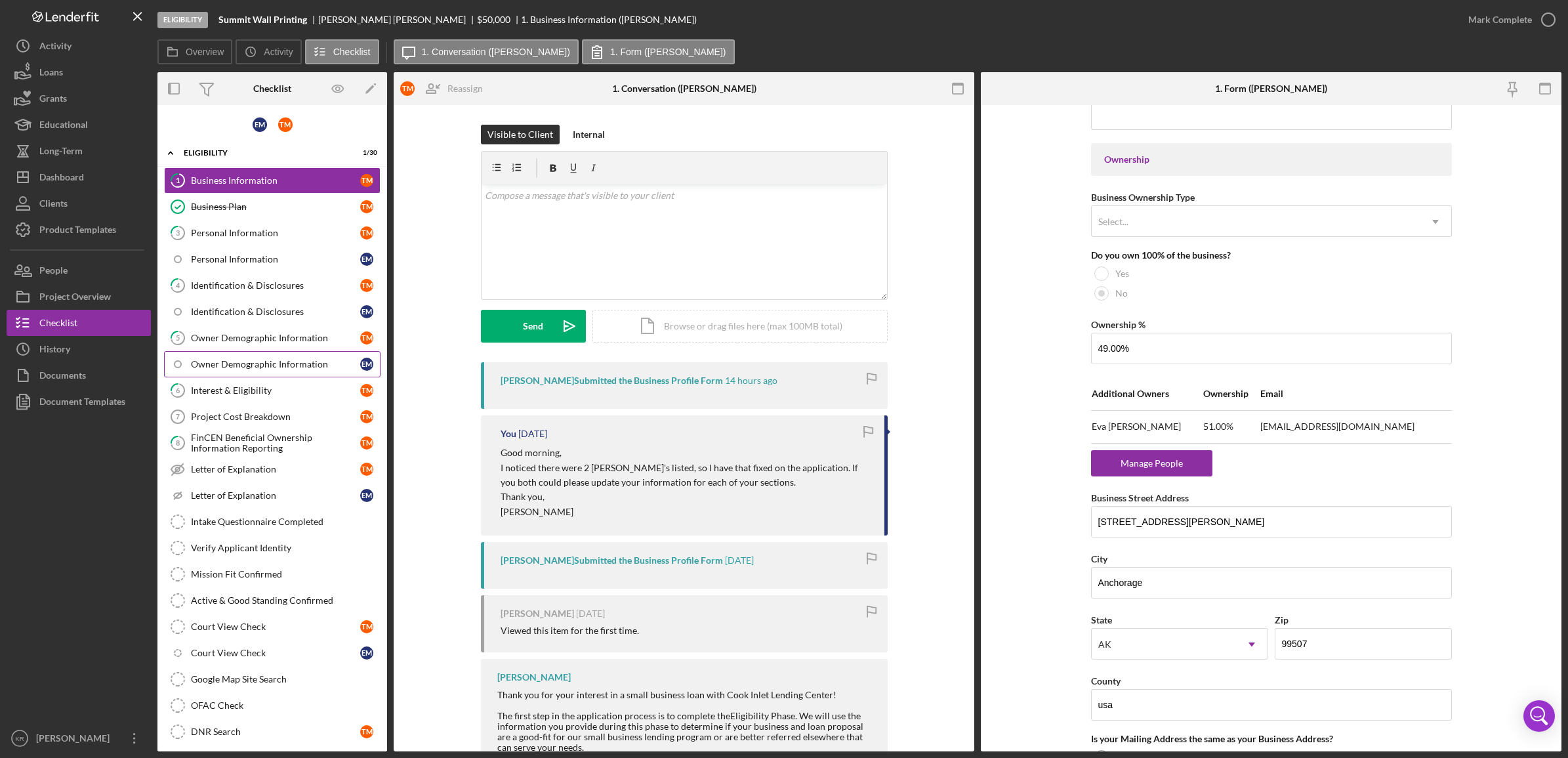
click at [245, 357] on link "Owner Demographic Information E M" at bounding box center [272, 364] width 217 height 26
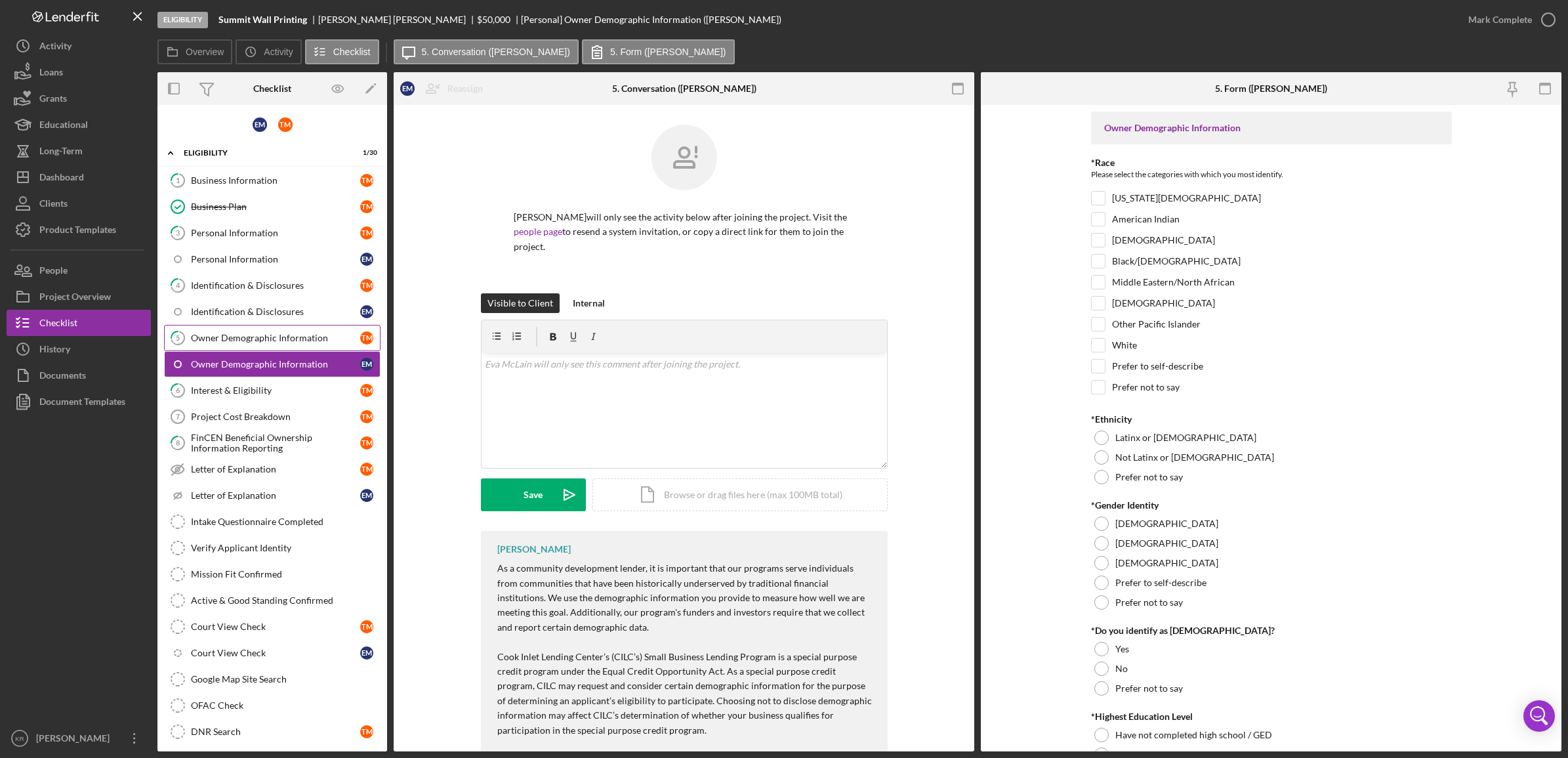
click at [247, 333] on link "5 Owner Demographic Information T M" at bounding box center [272, 338] width 217 height 26
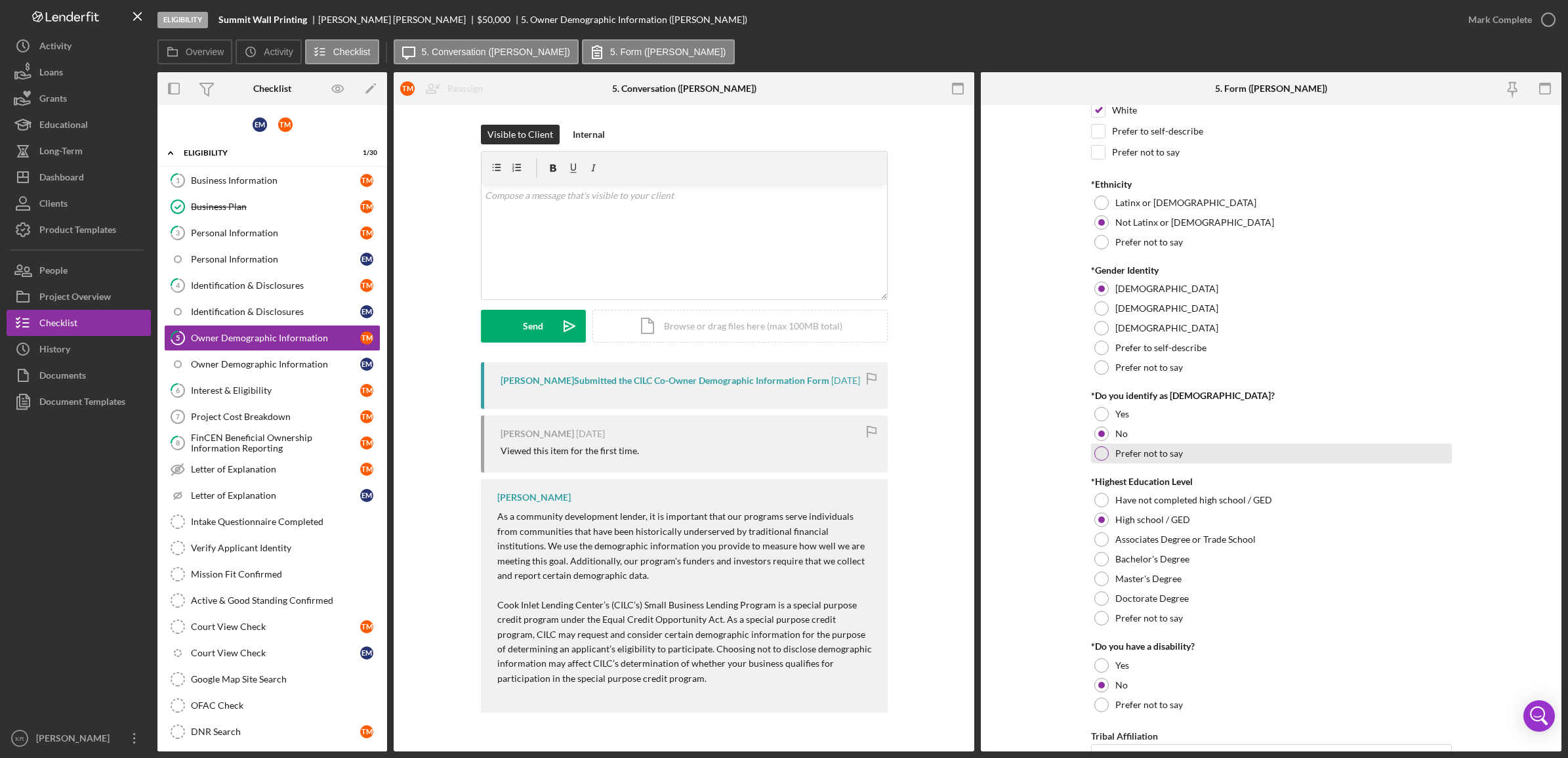
scroll to position [410, 0]
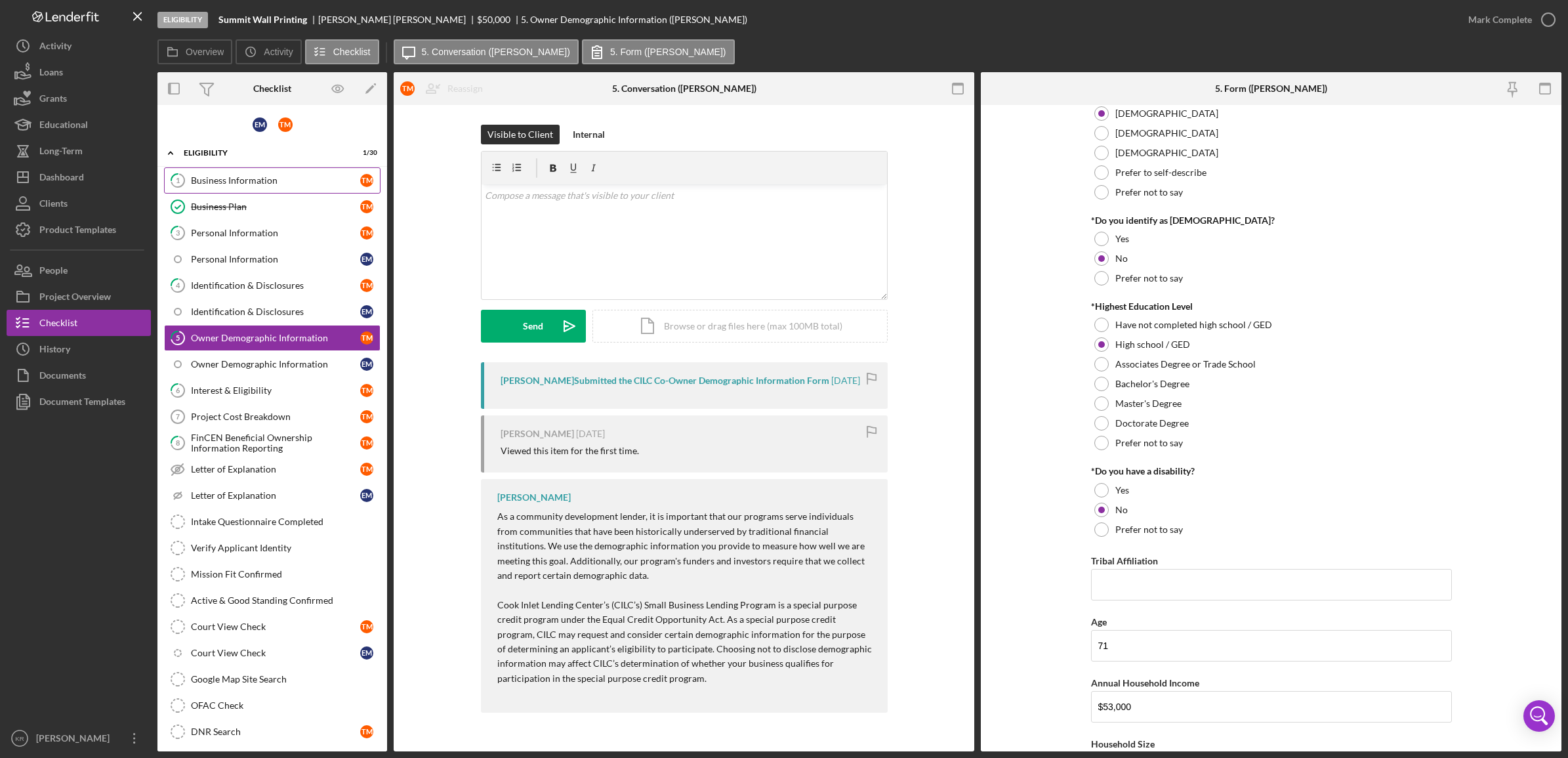
click at [279, 188] on link "1 Business Information T M" at bounding box center [272, 180] width 217 height 26
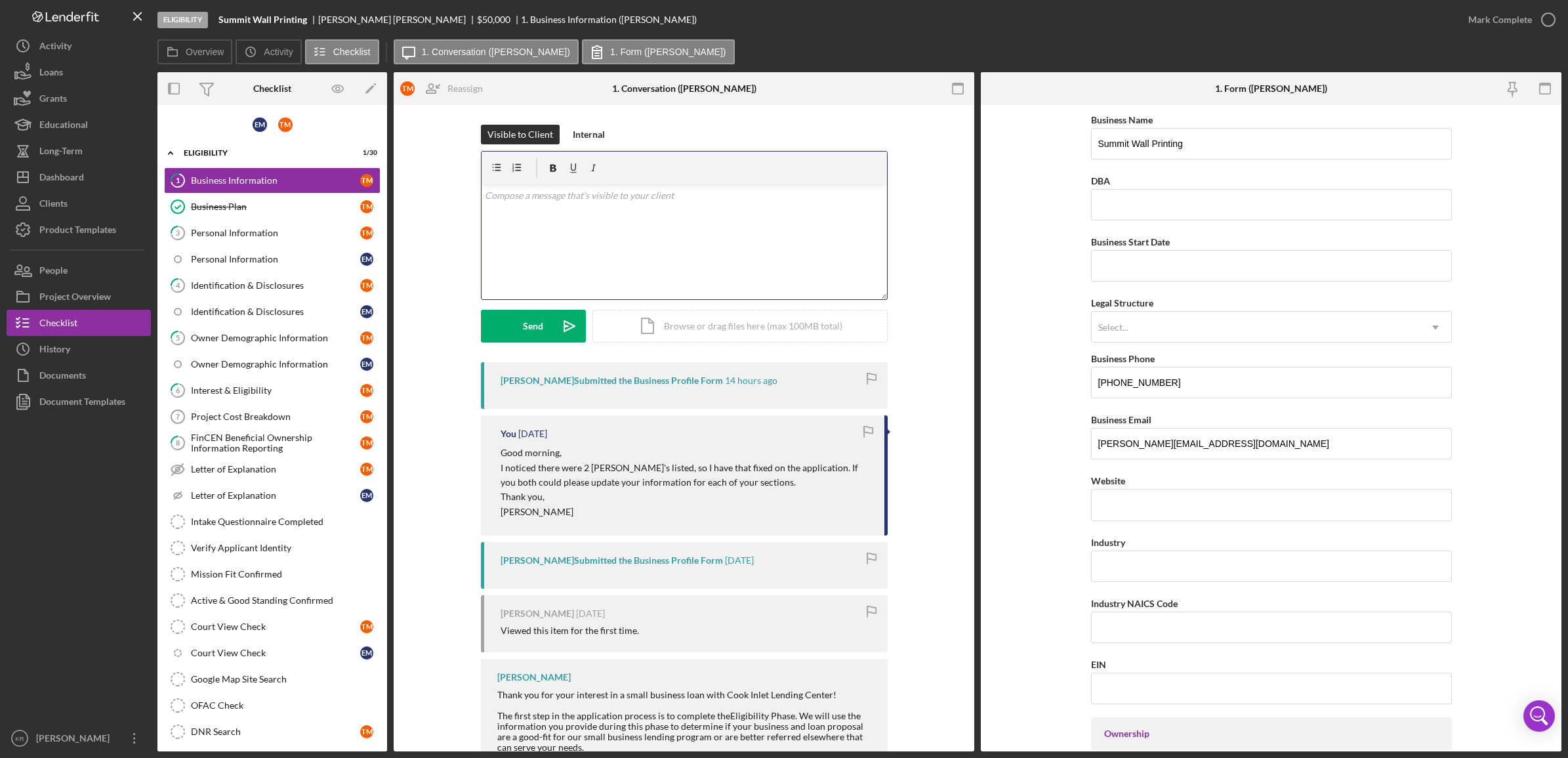
click at [558, 253] on div "v Color teal Color pink Remove color Add row above Add row below Add column bef…" at bounding box center [684, 241] width 405 height 115
click at [681, 227] on p "I am reviewing each section and noticed that [PERSON_NAME]'s information may be…" at bounding box center [684, 228] width 398 height 44
copy div "v Color teal Color pink Remove color Add row above Add row below Add column bef…"
click at [674, 262] on div "v Color teal Color pink Remove color Add row above Add row below Add column bef…" at bounding box center [684, 241] width 405 height 115
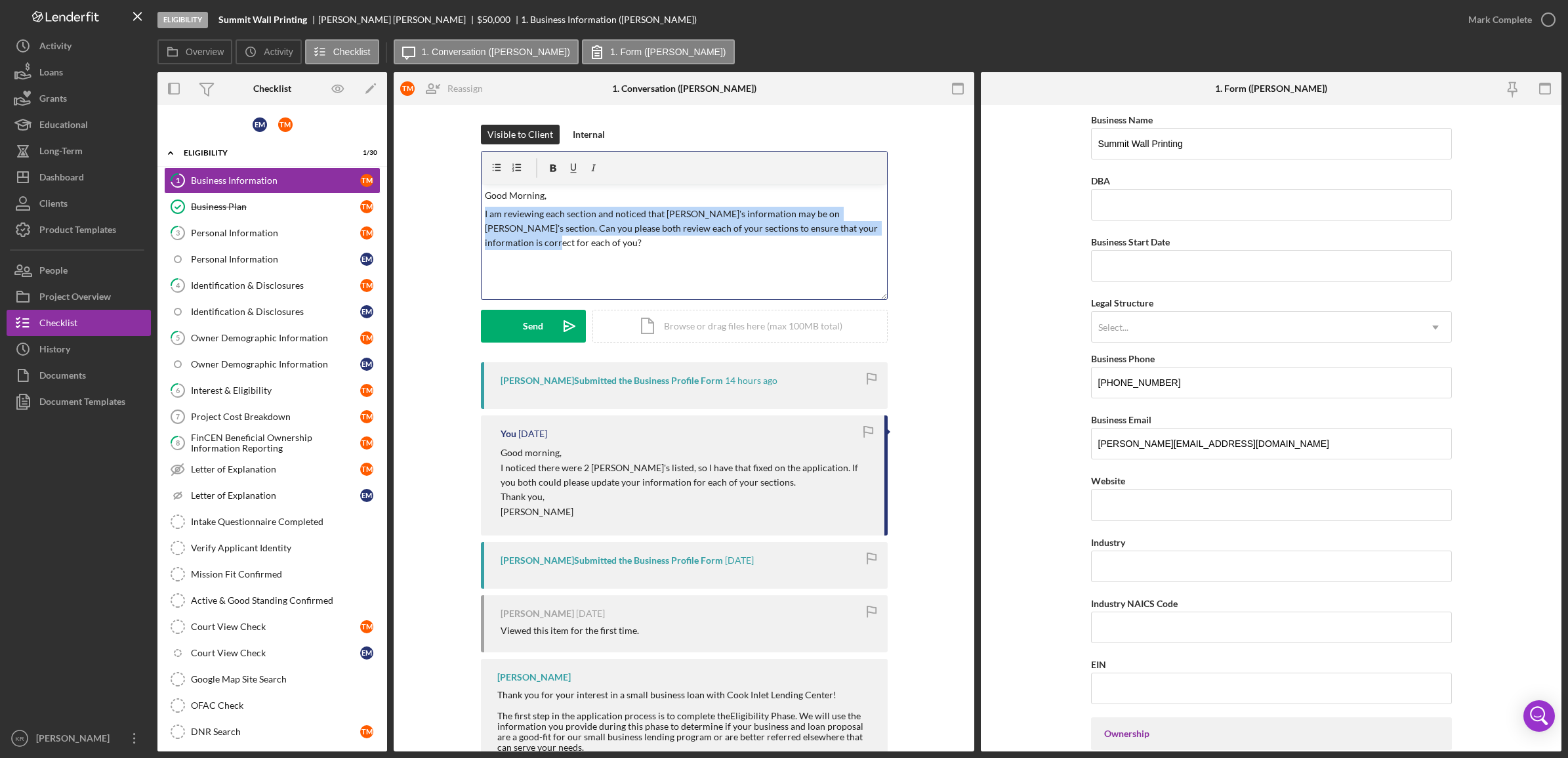
click at [674, 262] on div "v Color teal Color pink Remove color Add row above Add row below Add column bef…" at bounding box center [684, 241] width 405 height 115
click at [720, 260] on div "v Color teal Color pink Remove color Add row above Add row below Add column bef…" at bounding box center [684, 241] width 405 height 115
drag, startPoint x: 814, startPoint y: 258, endPoint x: 461, endPoint y: 113, distance: 381.6
click at [463, 114] on div "Visible to Client Internal v Color teal Color pink Remove color Add row above A…" at bounding box center [684, 482] width 581 height 755
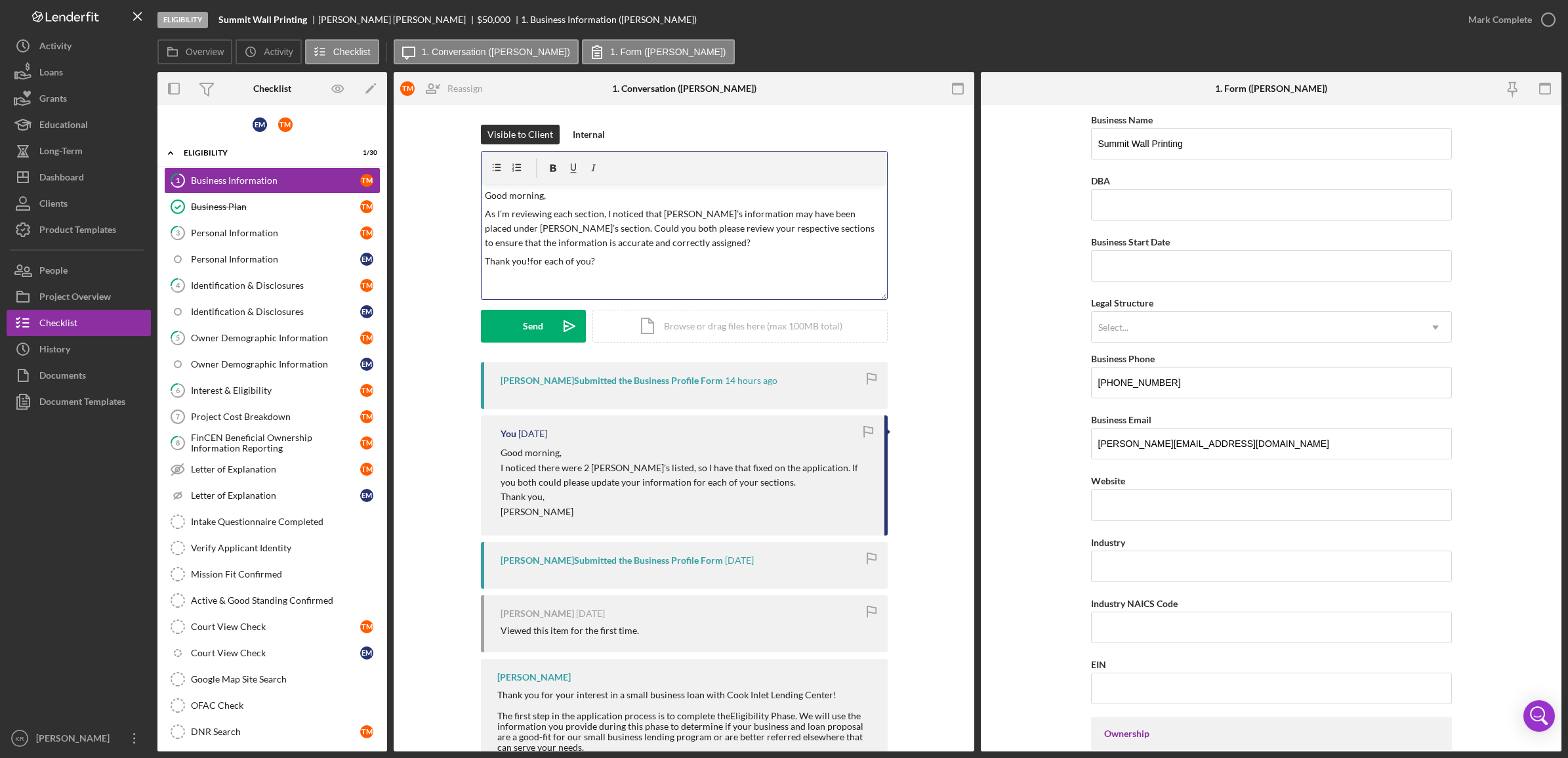
click at [625, 263] on p "Thank you!for each of you?" at bounding box center [684, 261] width 398 height 14
click at [503, 322] on button "Send Icon/icon-invite-send" at bounding box center [533, 326] width 105 height 33
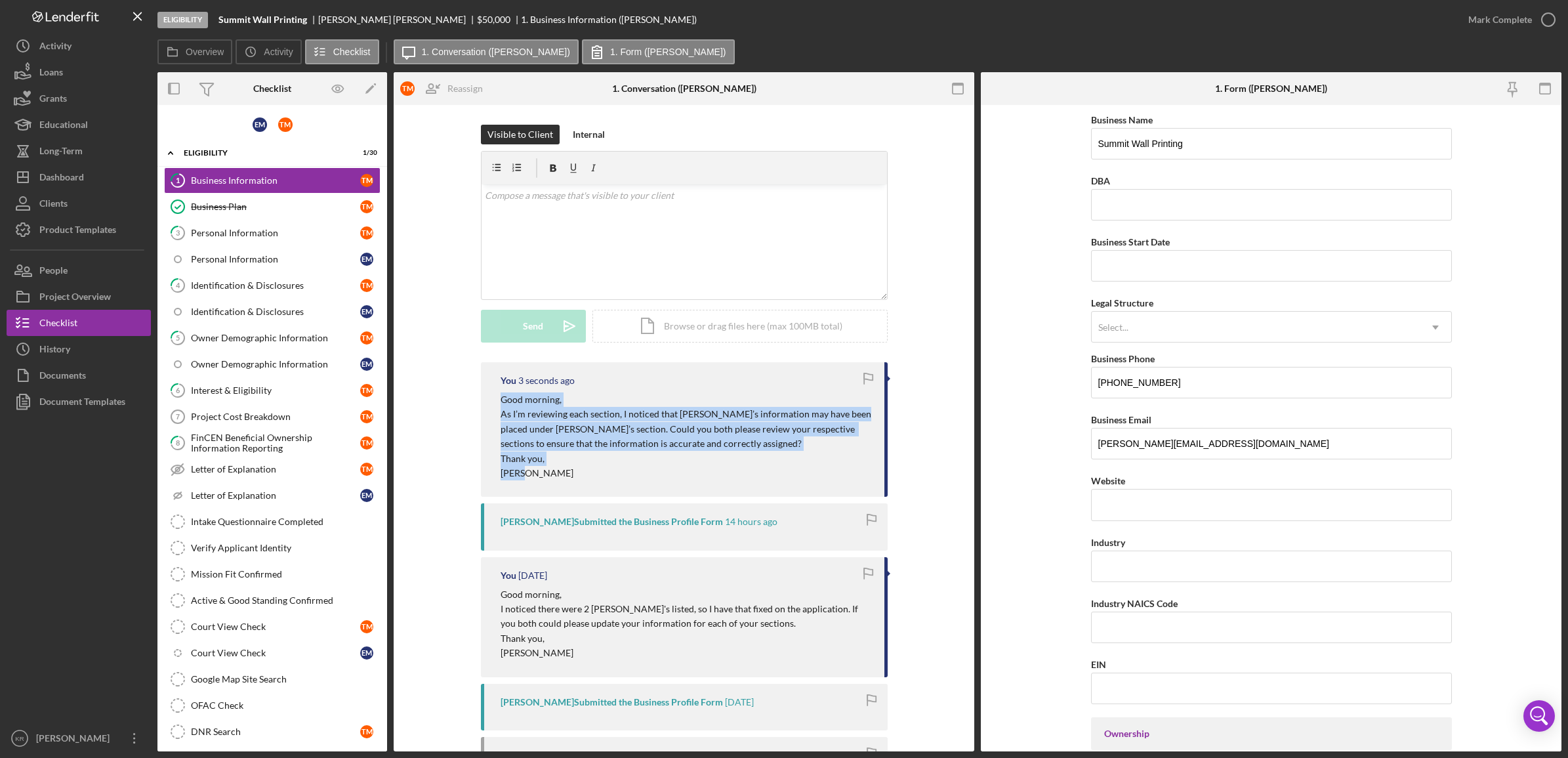
drag, startPoint x: 556, startPoint y: 487, endPoint x: 484, endPoint y: 405, distance: 109.1
click at [484, 405] on div "You 3 seconds ago Good morning, As I’m reviewing each section, I noticed that […" at bounding box center [684, 430] width 407 height 135
copy div "Good morning, As I’m reviewing each section, I noticed that [PERSON_NAME]’s inf…"
click at [239, 266] on link "Personal Information E M" at bounding box center [272, 259] width 217 height 26
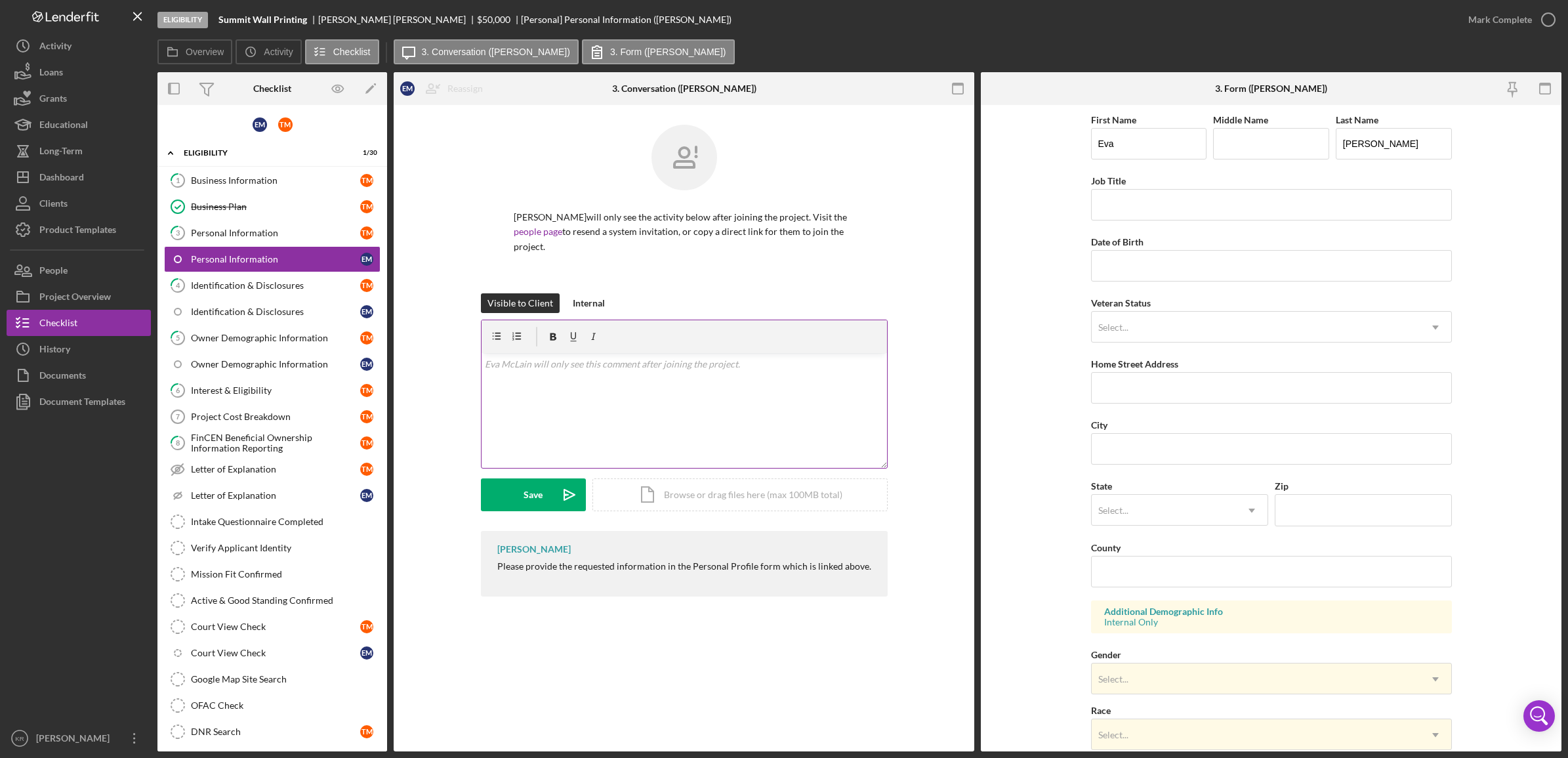
click at [613, 374] on div "v Color teal Color pink Remove color Add row above Add row below Add column bef…" at bounding box center [684, 410] width 405 height 115
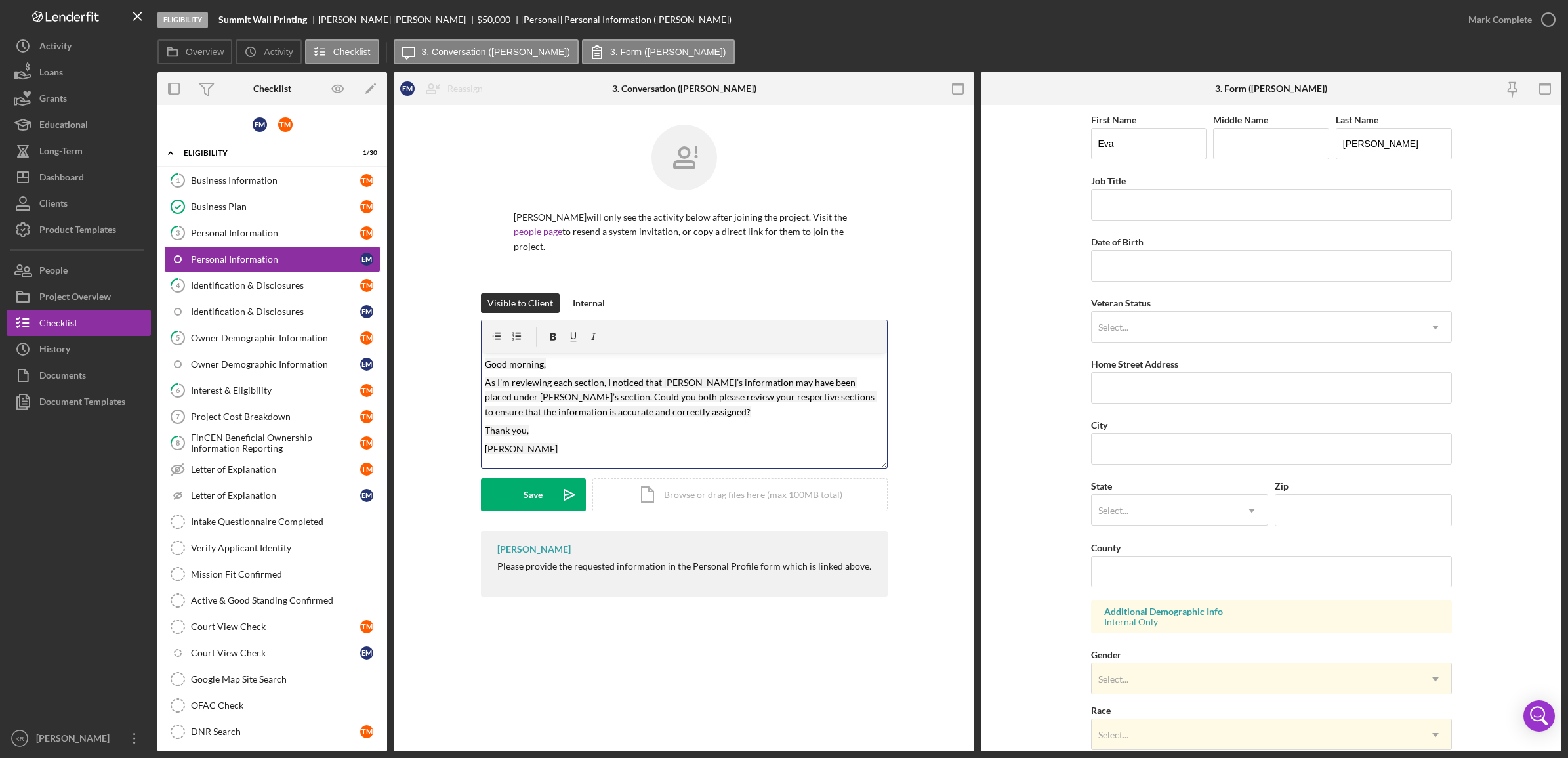
drag, startPoint x: 588, startPoint y: 382, endPoint x: 512, endPoint y: 542, distance: 177.1
click at [512, 542] on div "[PERSON_NAME] Please provide the requested information in the Personal Profile …" at bounding box center [684, 563] width 407 height 66
click at [270, 182] on div "Business Information" at bounding box center [276, 180] width 169 height 10
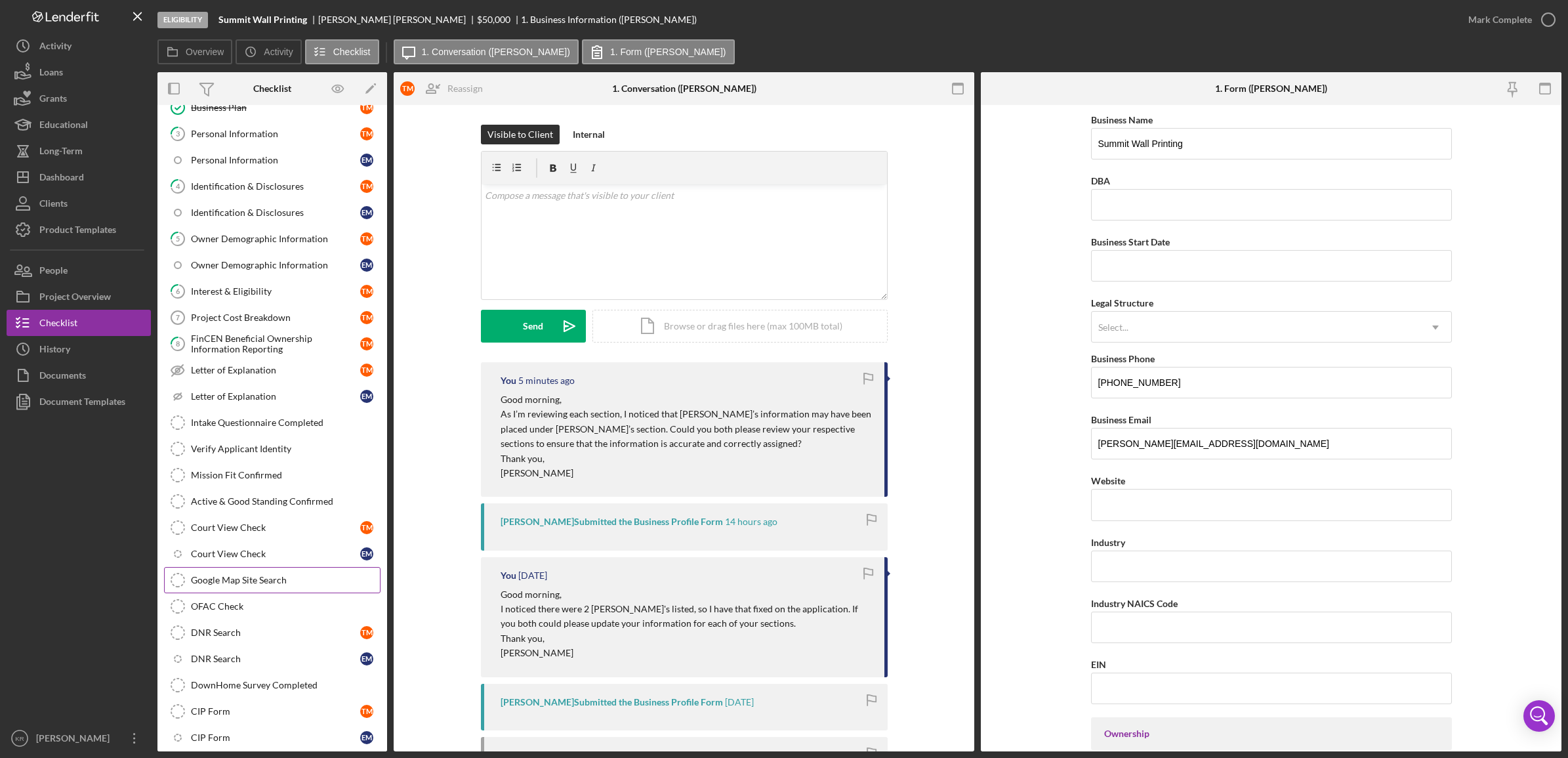
scroll to position [74, 0]
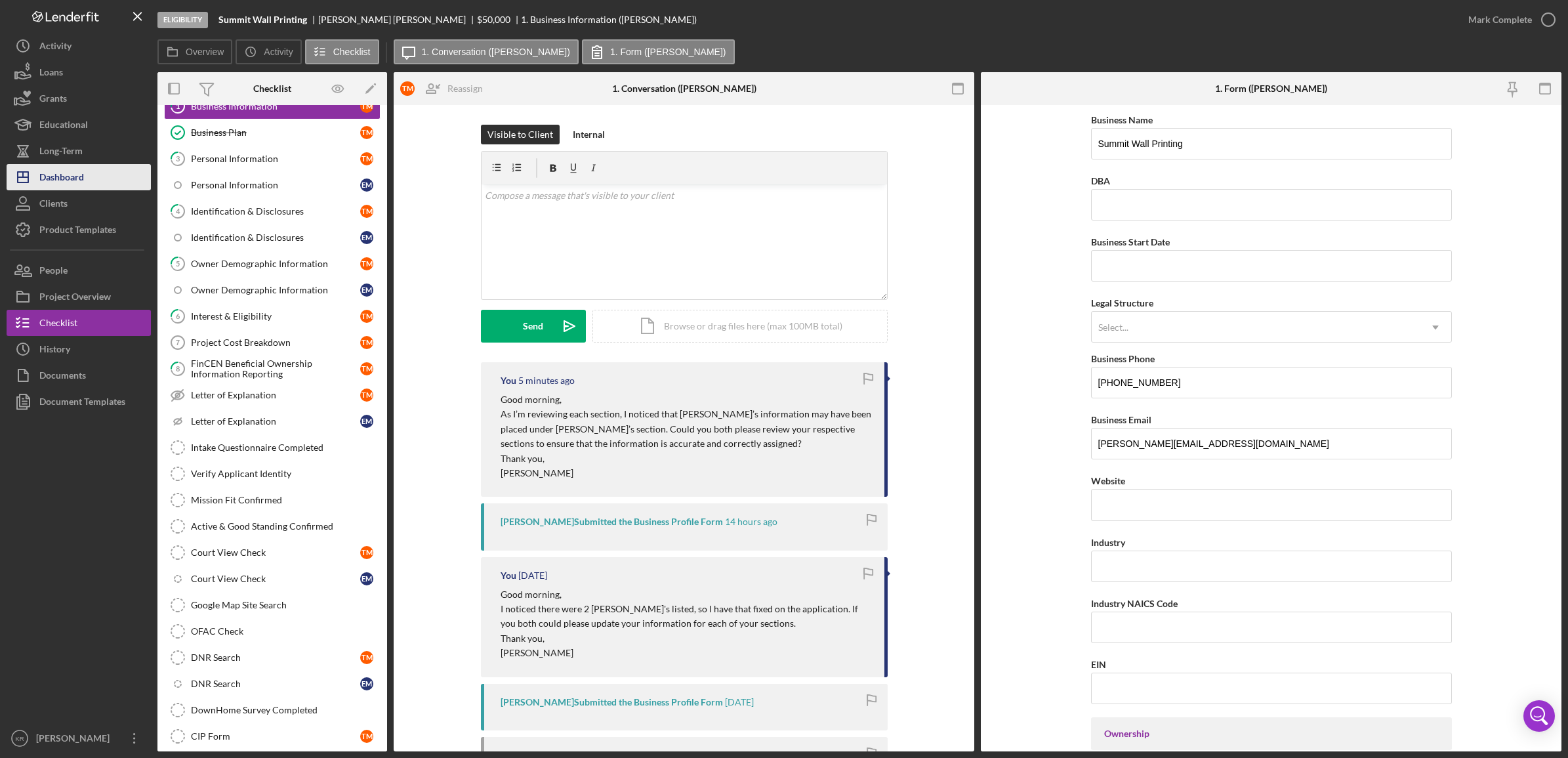
click at [95, 182] on button "Icon/Dashboard Dashboard" at bounding box center [79, 177] width 144 height 26
